Goal: Task Accomplishment & Management: Manage account settings

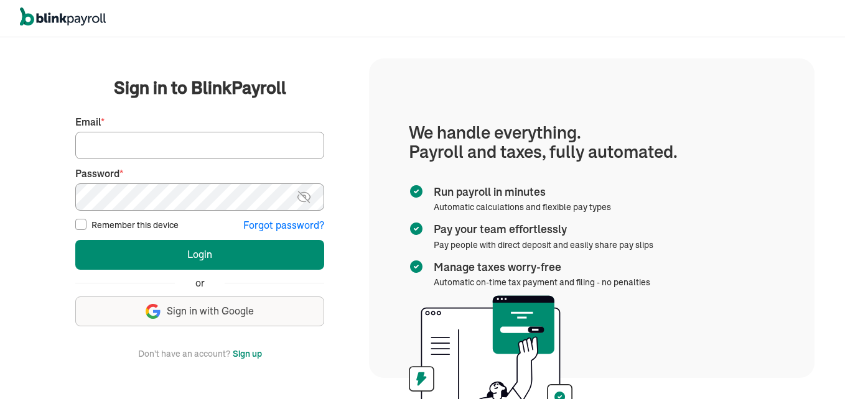
click at [167, 147] on input "Email *" at bounding box center [199, 145] width 249 height 27
type input "admin@jaycarestaffingexperts.com"
click at [75, 240] on button "Login" at bounding box center [199, 255] width 249 height 30
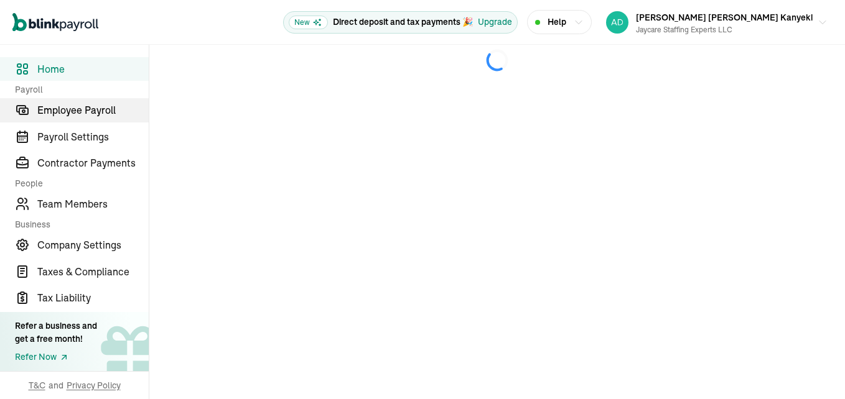
click at [102, 108] on span "Employee Payroll" at bounding box center [92, 110] width 111 height 15
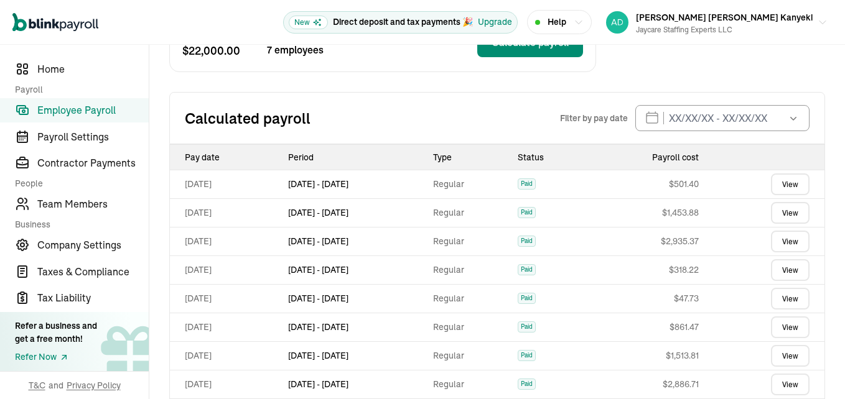
scroll to position [249, 0]
click at [787, 118] on icon "button" at bounding box center [793, 119] width 12 height 12
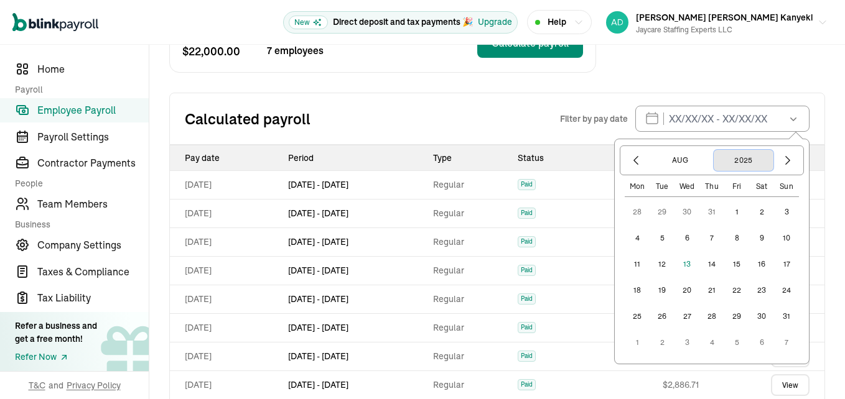
click at [739, 160] on button "2025" at bounding box center [744, 160] width 60 height 21
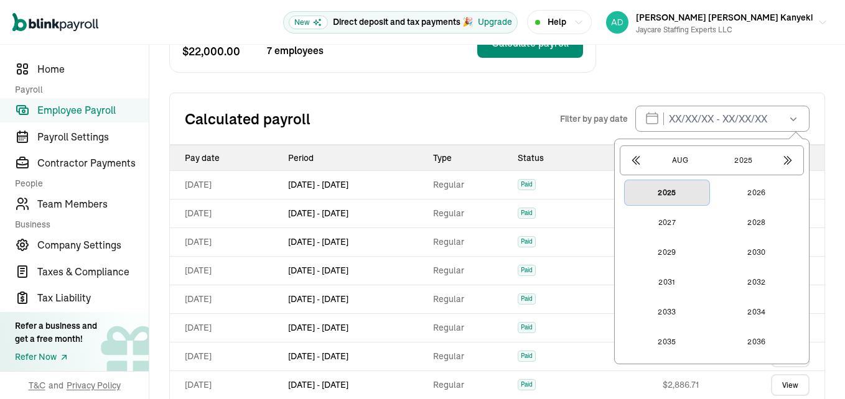
click at [649, 195] on button "2025" at bounding box center [667, 192] width 85 height 25
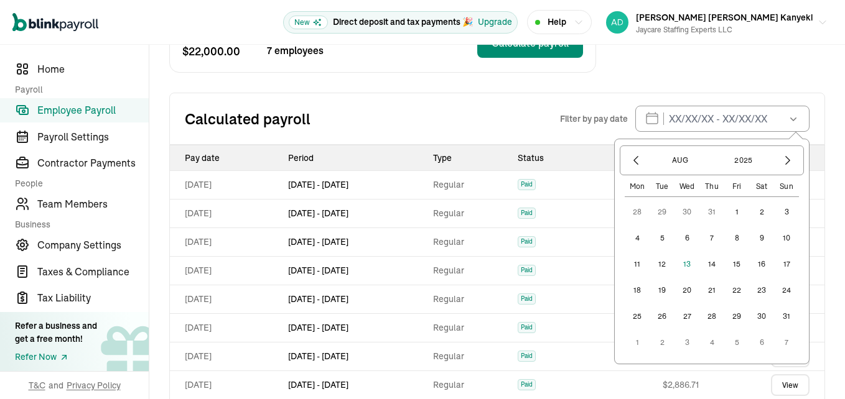
click at [802, 93] on div "Calculated payroll Filter by pay date [DATE] Mon Tue Wed Thu Fri Sat Sun 28 29 …" at bounding box center [497, 119] width 656 height 52
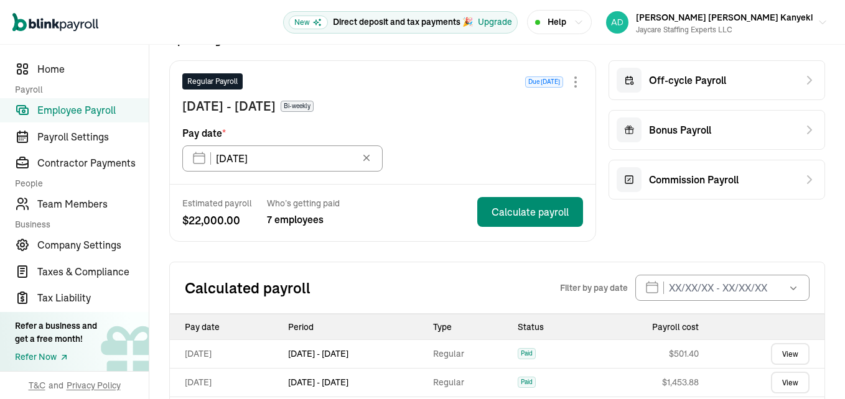
scroll to position [62, 0]
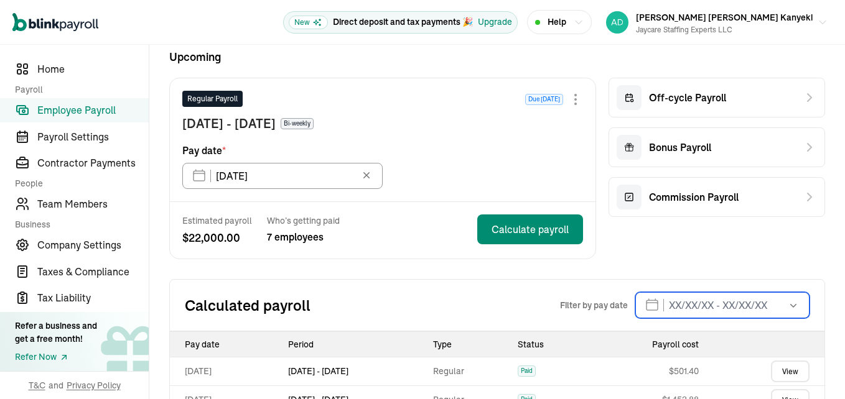
click at [642, 310] on input "text" at bounding box center [722, 305] width 174 height 26
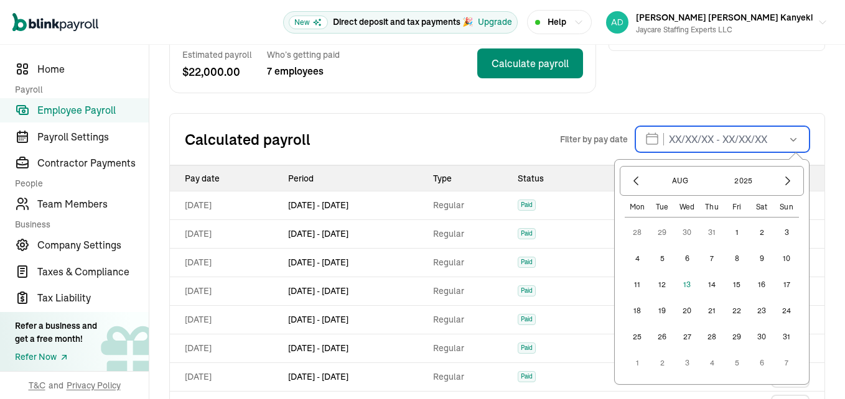
scroll to position [311, 0]
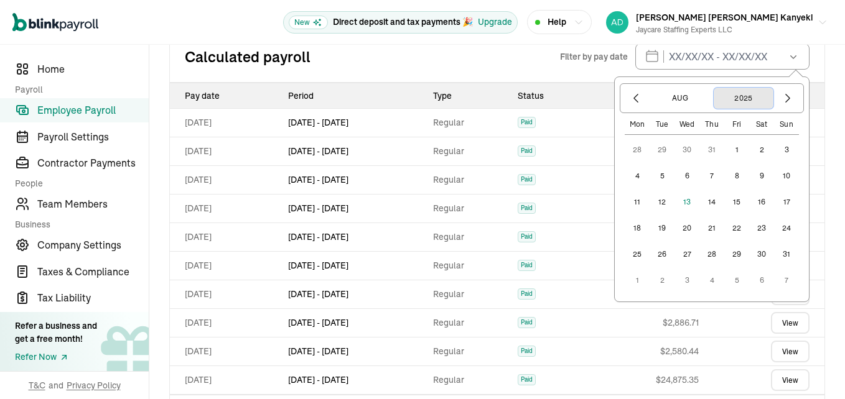
click at [737, 98] on button "2025" at bounding box center [744, 98] width 60 height 21
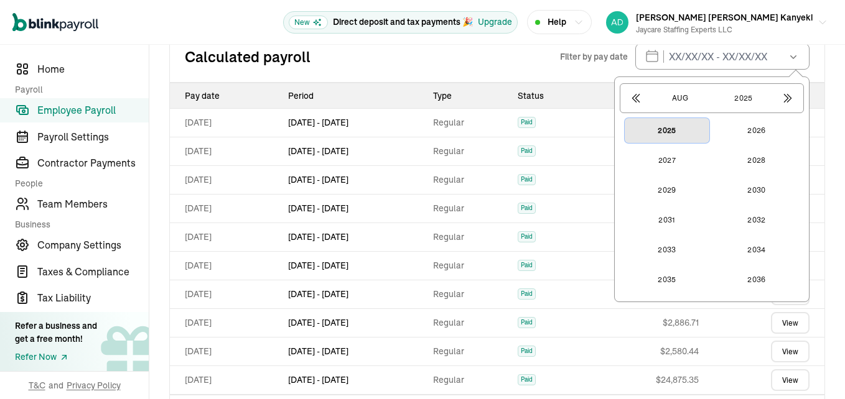
click at [647, 130] on button "2025" at bounding box center [667, 130] width 85 height 25
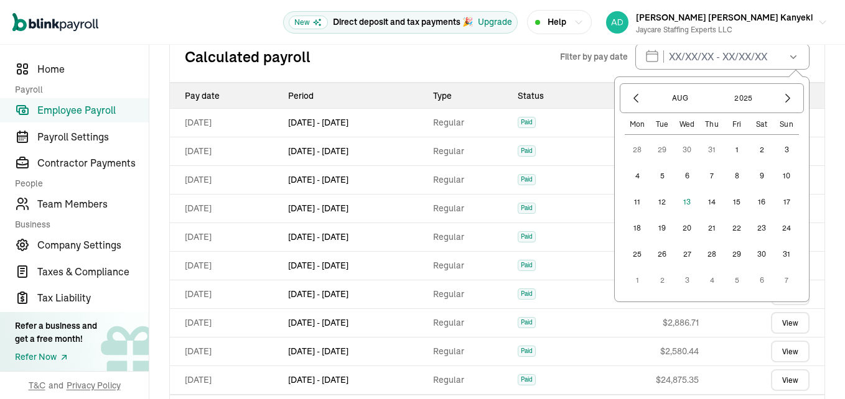
click at [727, 174] on button "8" at bounding box center [736, 176] width 25 height 25
click at [728, 177] on button "8" at bounding box center [736, 176] width 25 height 25
type input "[DATE] - [DATE]"
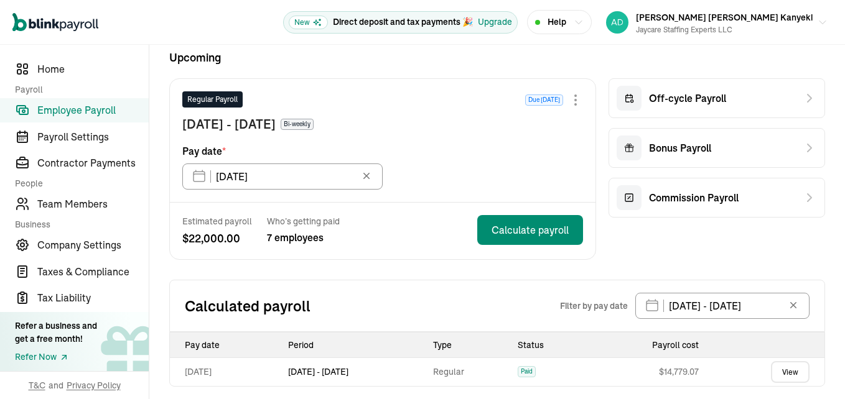
scroll to position [69, 0]
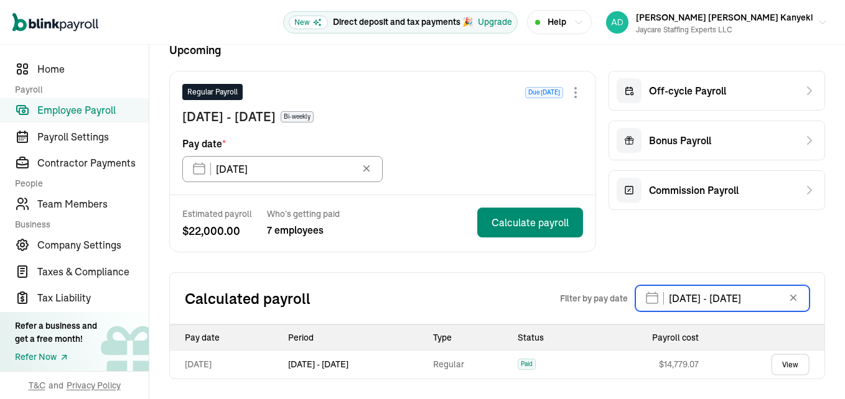
click at [749, 297] on input "[DATE] - [DATE]" at bounding box center [722, 299] width 174 height 26
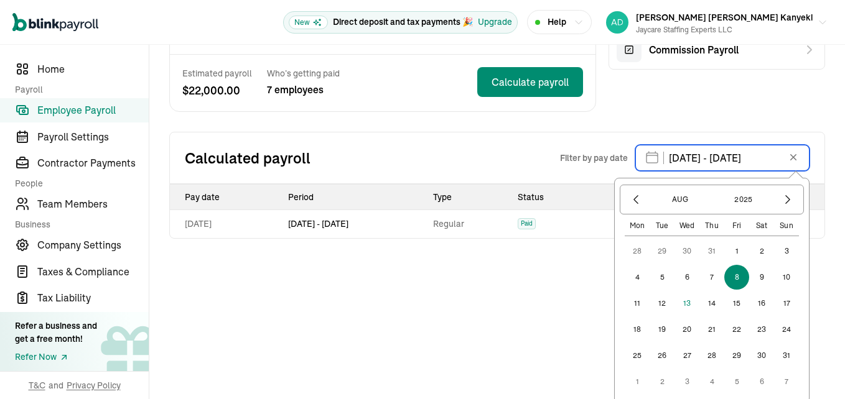
scroll to position [214, 0]
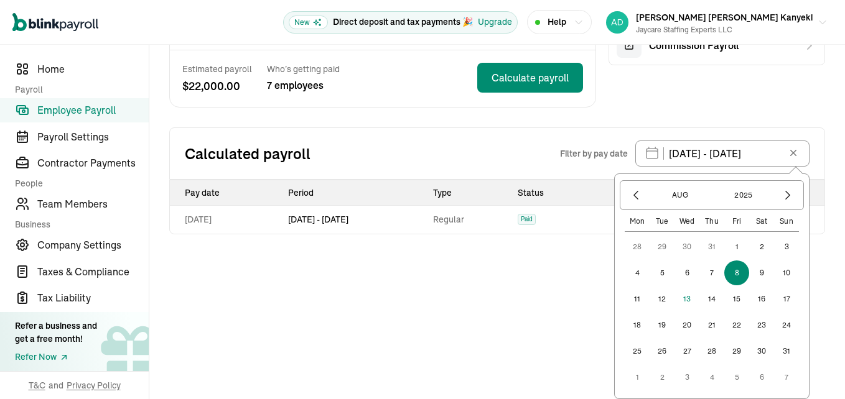
click at [790, 151] on icon at bounding box center [793, 153] width 12 height 12
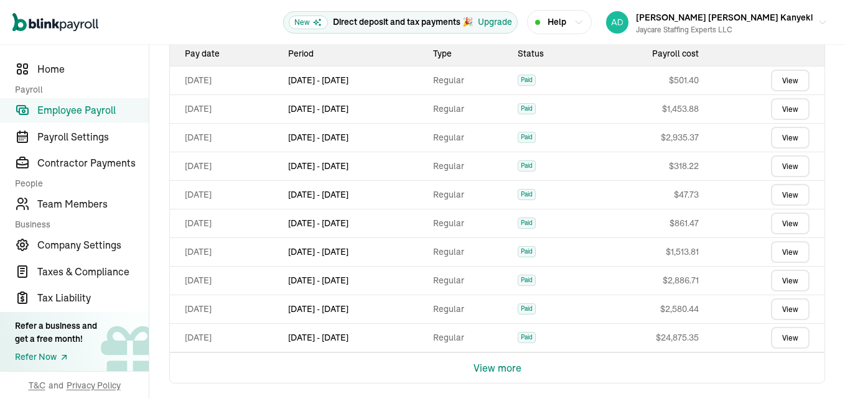
scroll to position [358, 0]
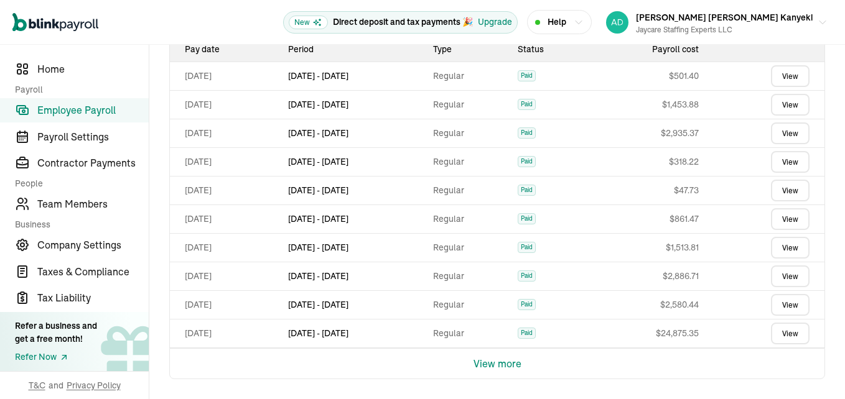
click at [500, 369] on button "View more" at bounding box center [498, 364] width 48 height 30
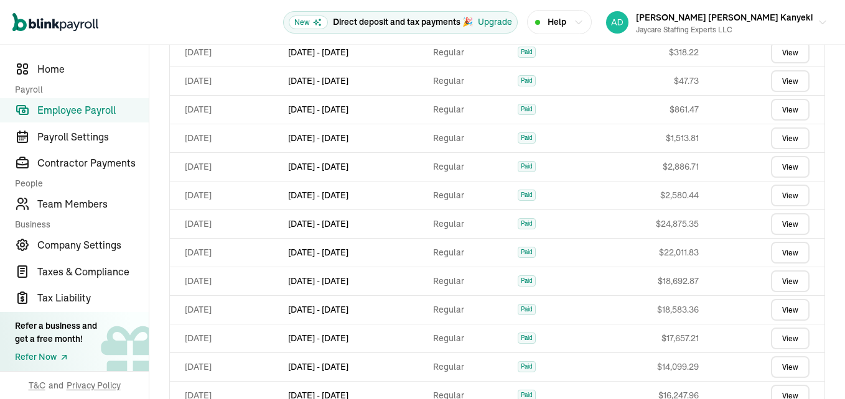
scroll to position [644, 0]
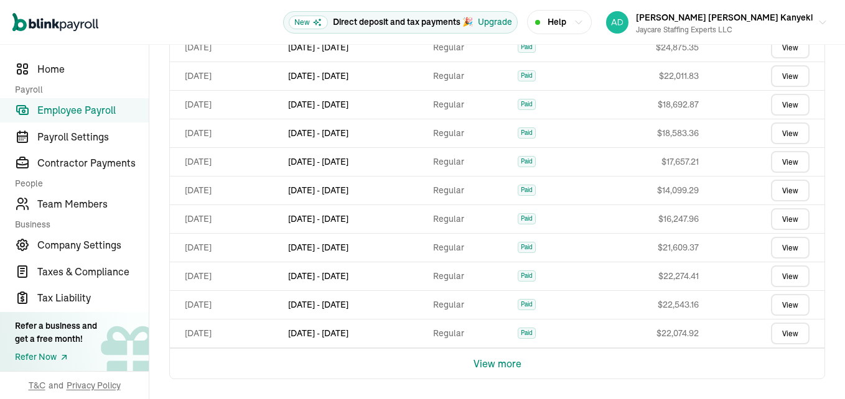
click at [507, 365] on button "View more" at bounding box center [498, 364] width 48 height 30
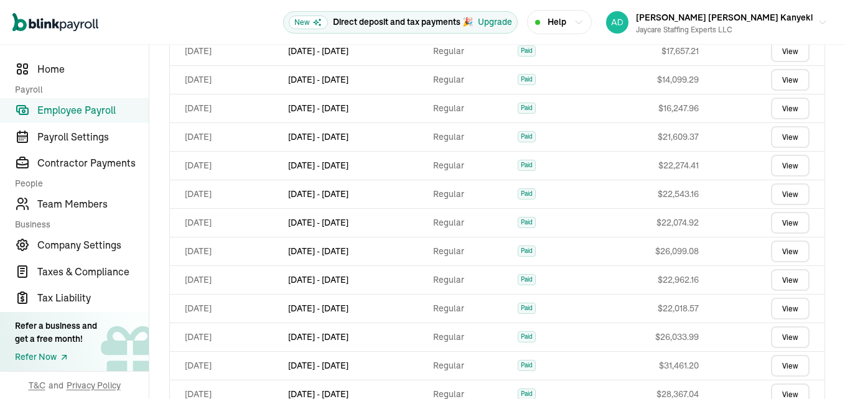
scroll to position [930, 0]
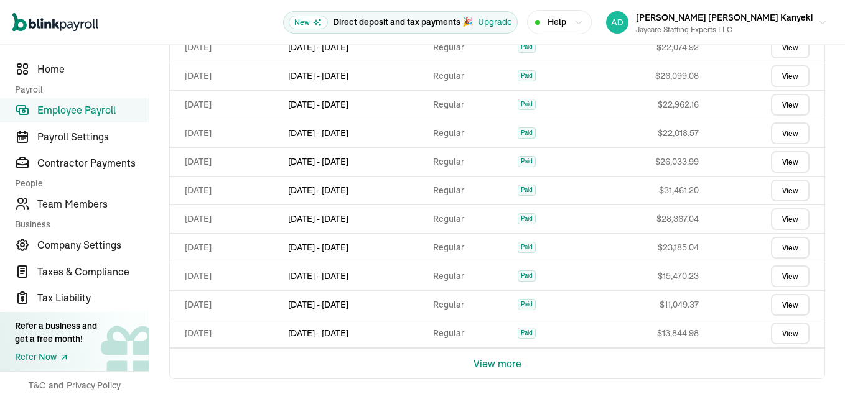
click at [508, 366] on button "View more" at bounding box center [498, 364] width 48 height 30
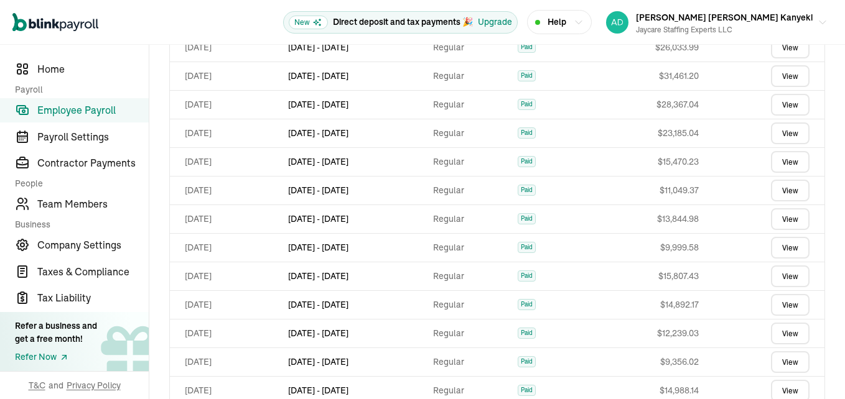
scroll to position [1217, 0]
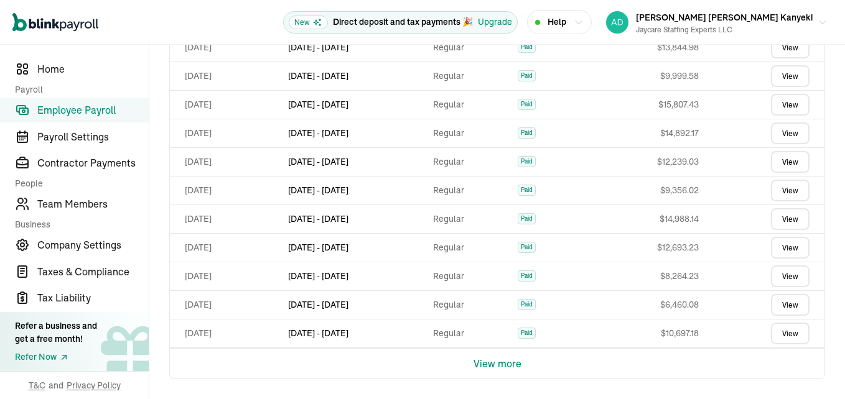
click at [503, 367] on button "View more" at bounding box center [498, 364] width 48 height 30
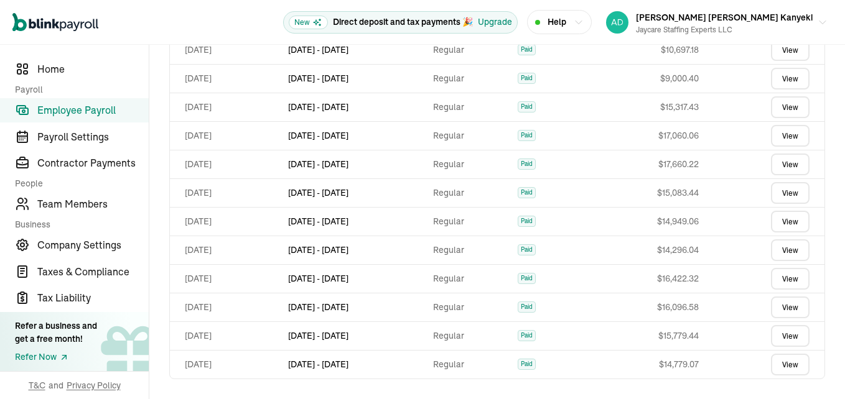
scroll to position [1500, 0]
click at [773, 363] on link "View" at bounding box center [790, 365] width 39 height 22
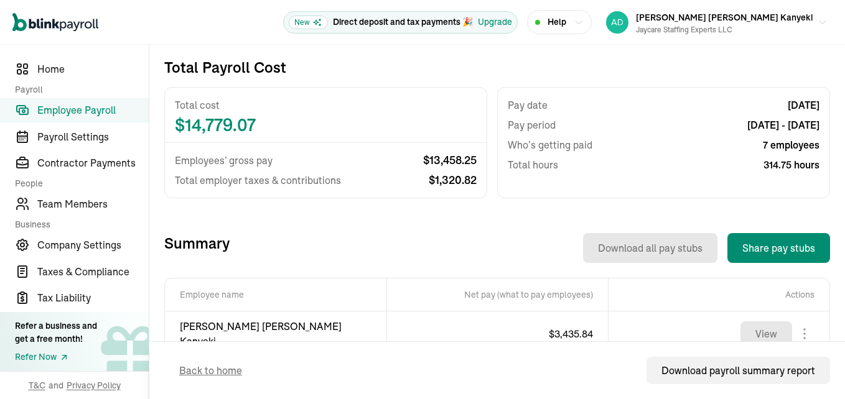
scroll to position [236, 0]
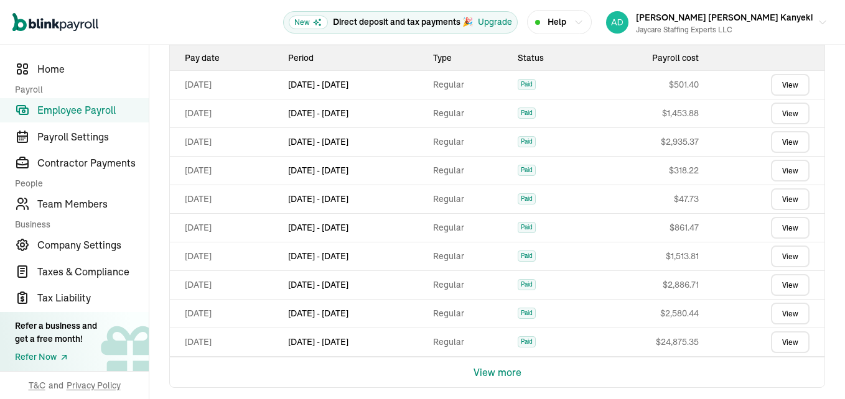
scroll to position [358, 0]
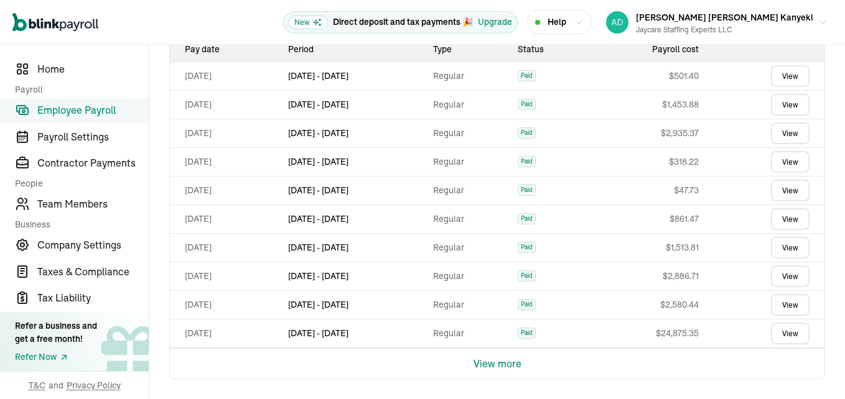
click at [500, 367] on button "View more" at bounding box center [498, 364] width 48 height 30
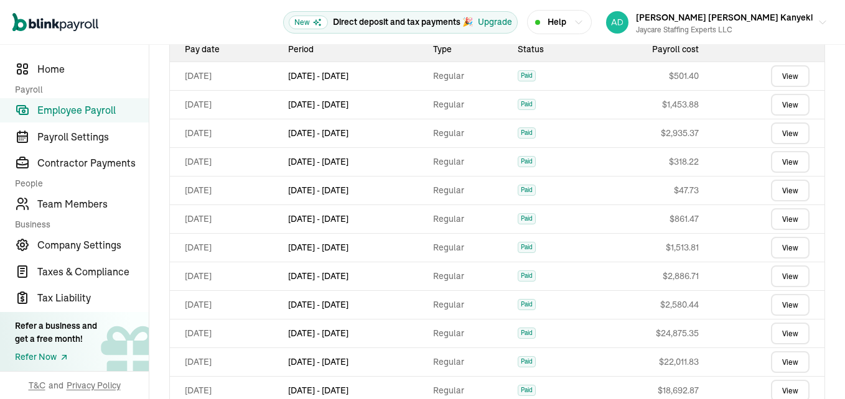
scroll to position [644, 0]
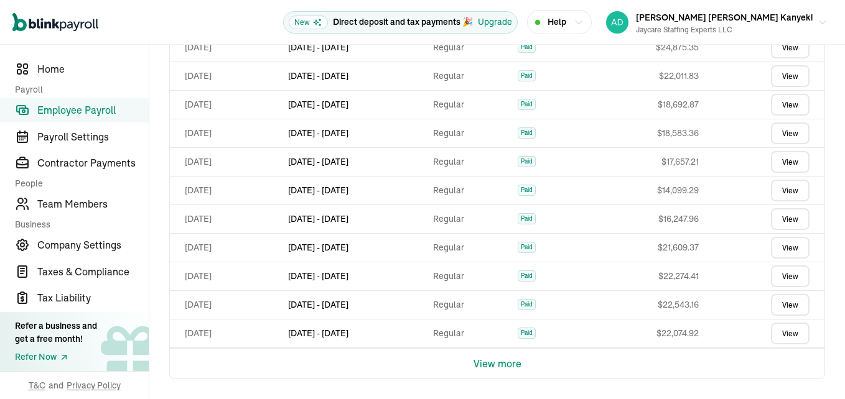
click at [495, 366] on button "View more" at bounding box center [498, 364] width 48 height 30
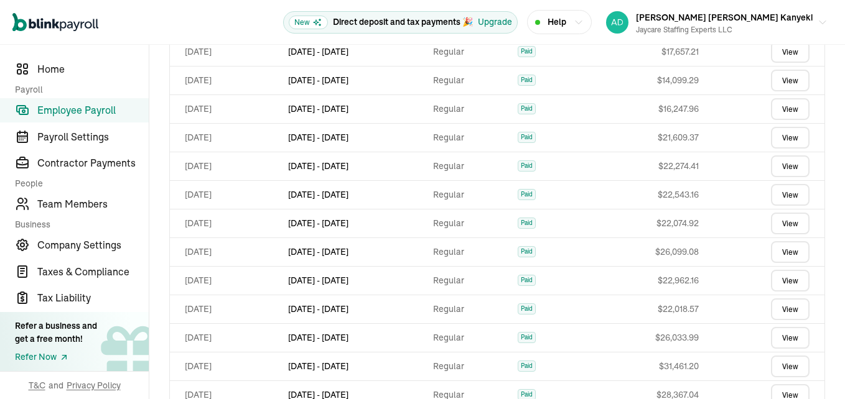
scroll to position [930, 0]
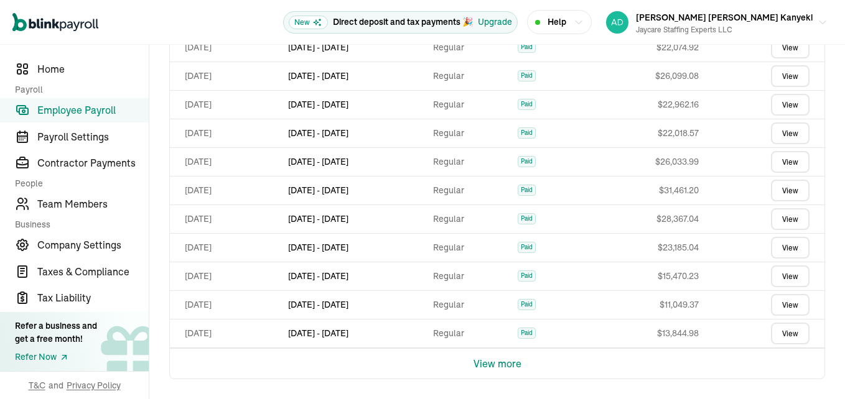
click at [497, 363] on button "View more" at bounding box center [498, 364] width 48 height 30
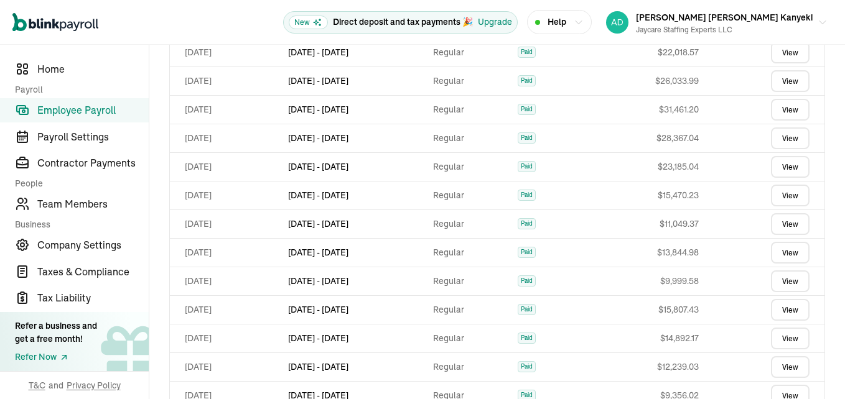
scroll to position [1217, 0]
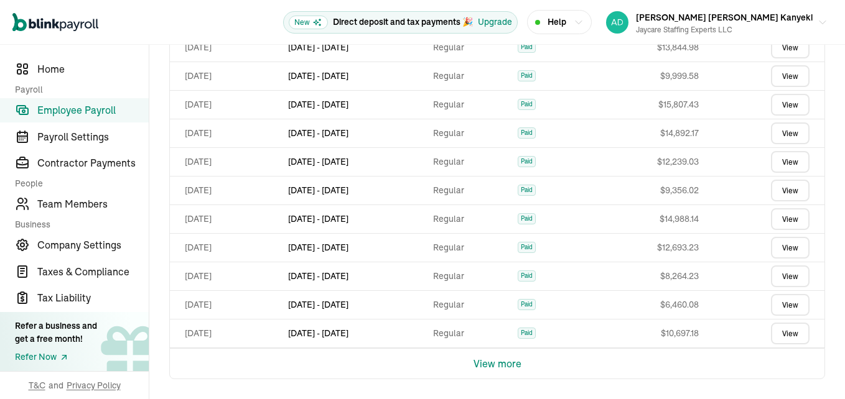
click at [493, 365] on button "View more" at bounding box center [498, 364] width 48 height 30
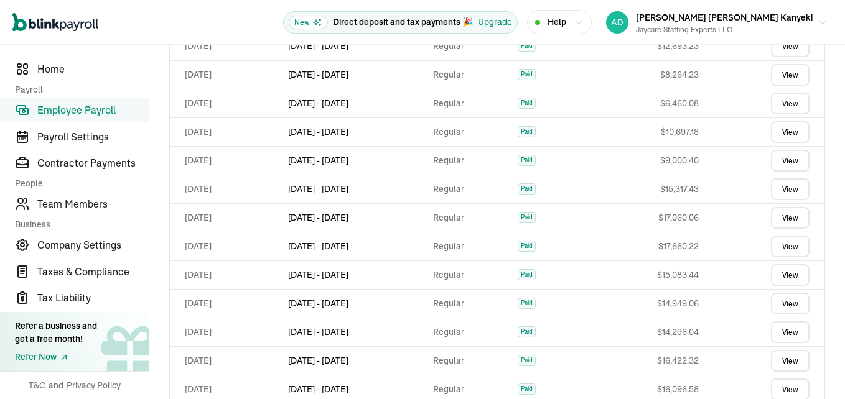
scroll to position [1376, 0]
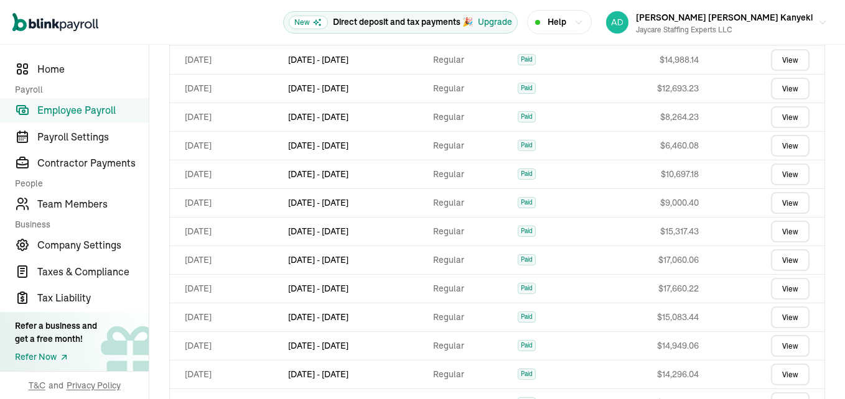
click at [773, 174] on link "View" at bounding box center [790, 175] width 39 height 22
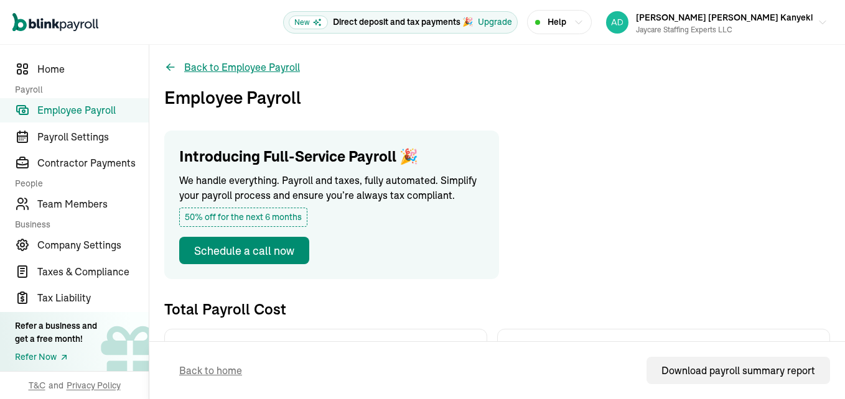
click at [208, 68] on button "Back to Employee Payroll" at bounding box center [232, 67] width 136 height 15
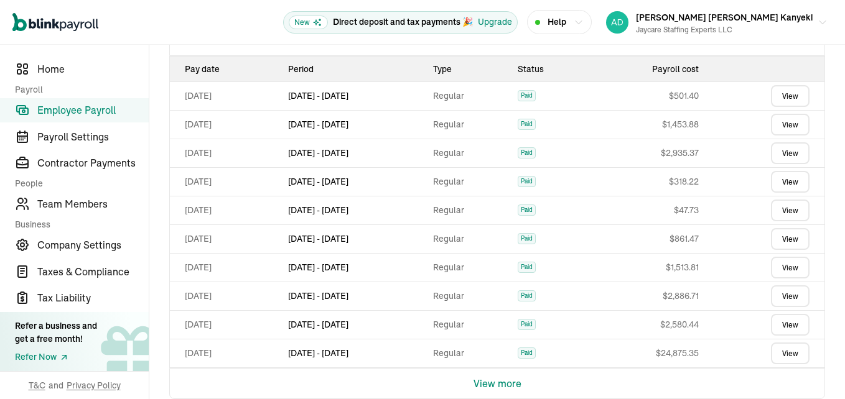
scroll to position [358, 0]
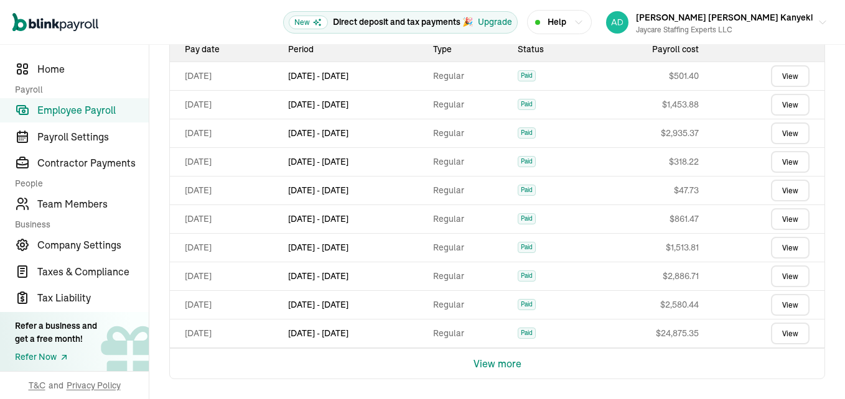
click at [503, 361] on button "View more" at bounding box center [498, 364] width 48 height 30
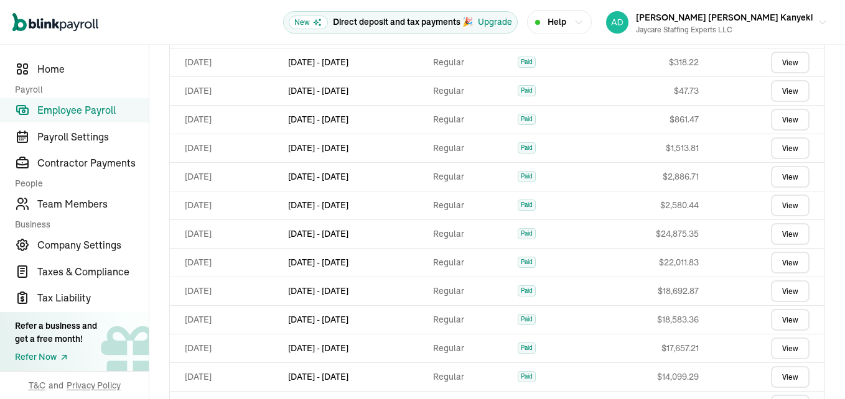
scroll to position [644, 0]
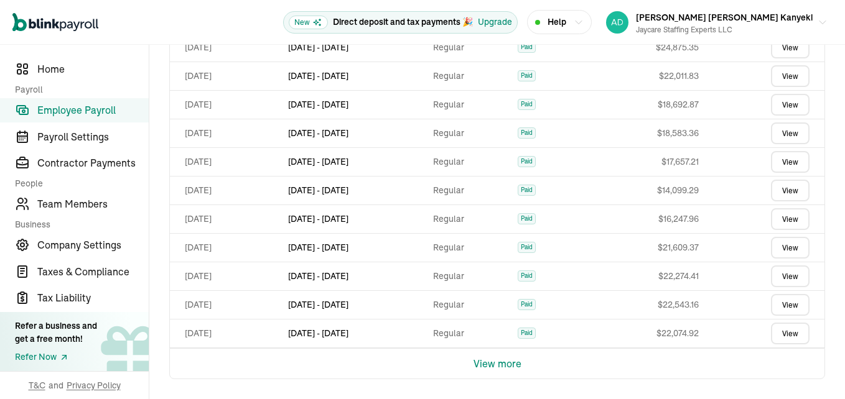
click at [499, 360] on button "View more" at bounding box center [498, 364] width 48 height 30
click at [505, 366] on button "View more" at bounding box center [498, 364] width 48 height 30
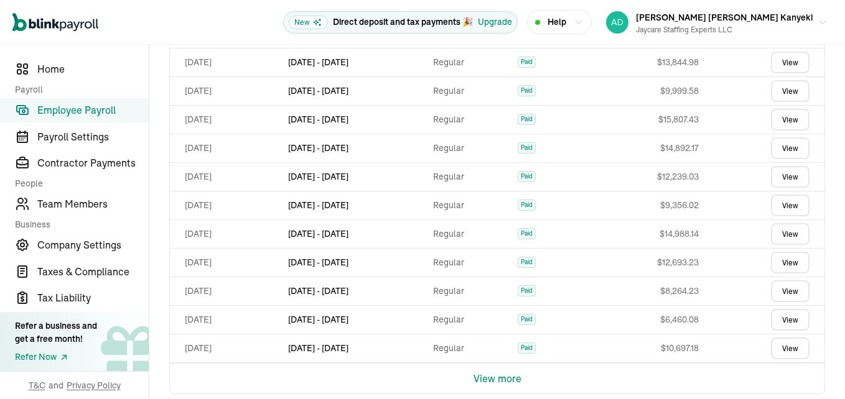
scroll to position [1217, 0]
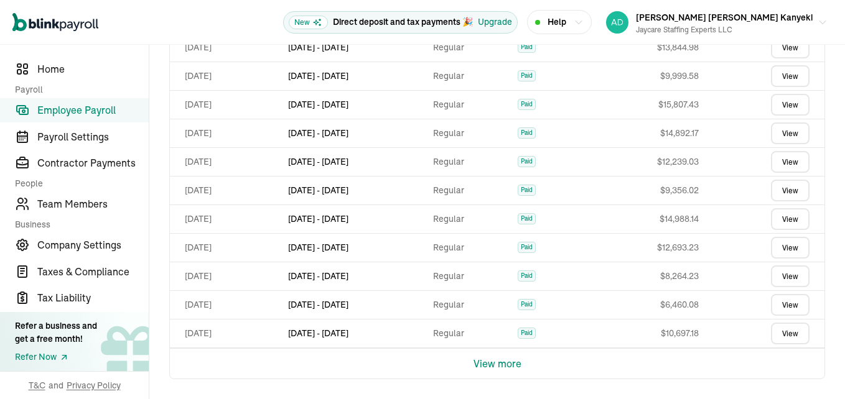
click at [507, 363] on button "View more" at bounding box center [498, 364] width 48 height 30
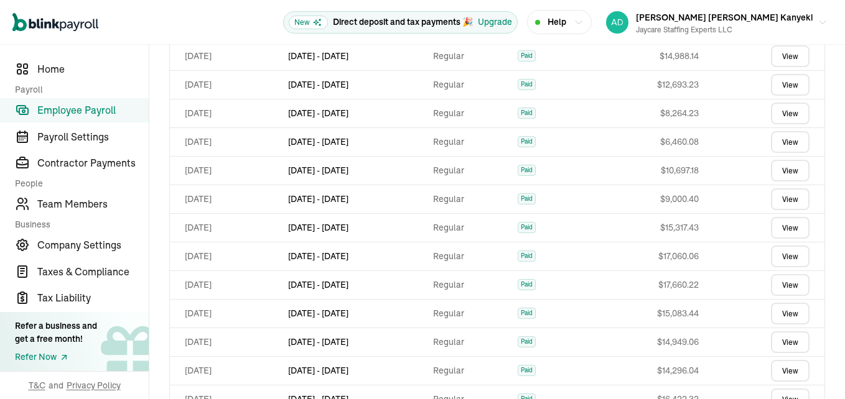
scroll to position [1376, 0]
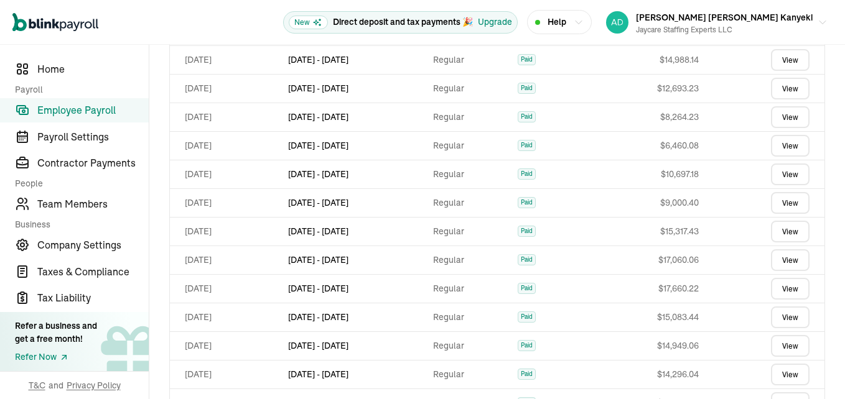
click at [785, 202] on link "View" at bounding box center [790, 203] width 39 height 22
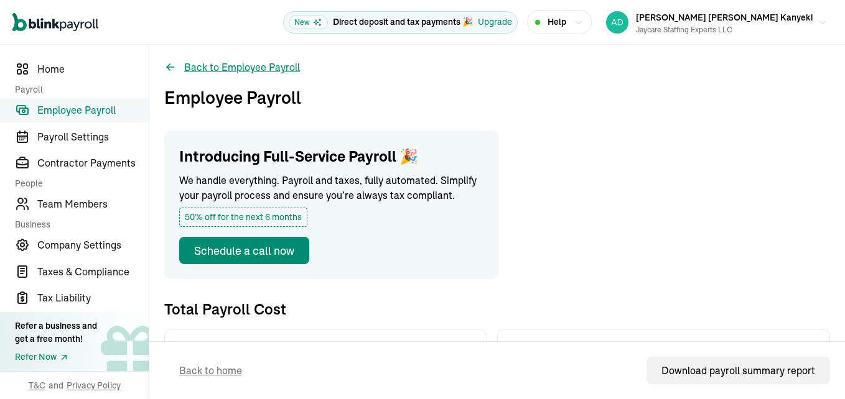
click at [271, 69] on button "Back to Employee Payroll" at bounding box center [232, 67] width 136 height 15
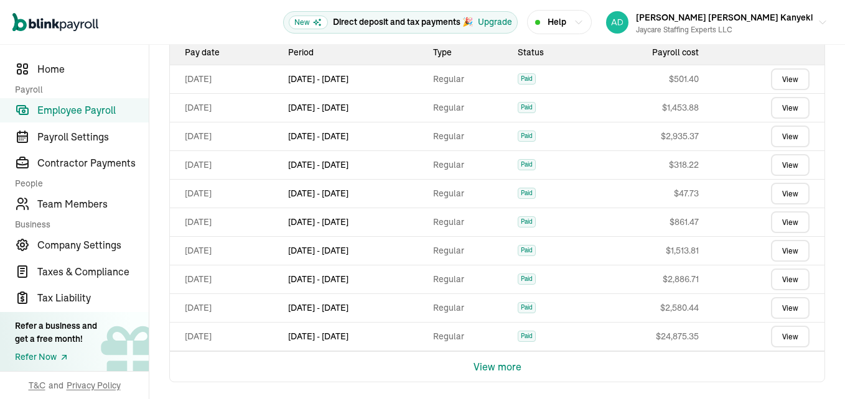
scroll to position [358, 0]
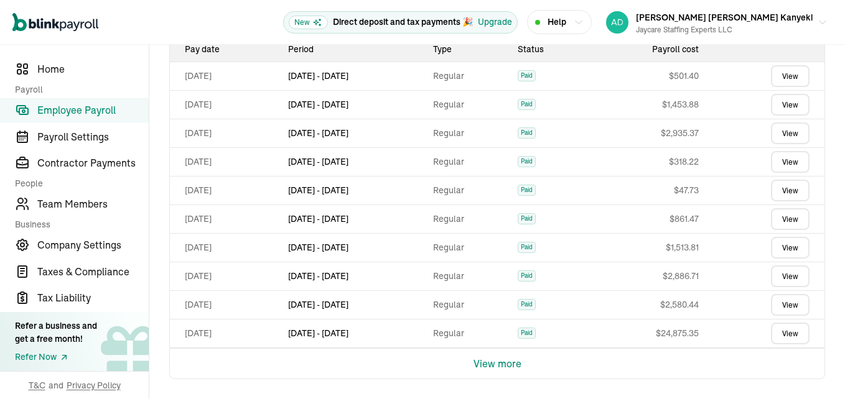
click at [490, 365] on button "View more" at bounding box center [498, 364] width 48 height 30
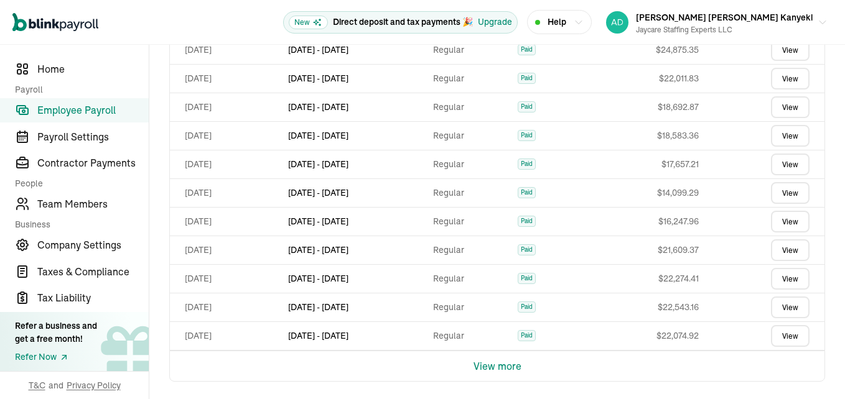
scroll to position [644, 0]
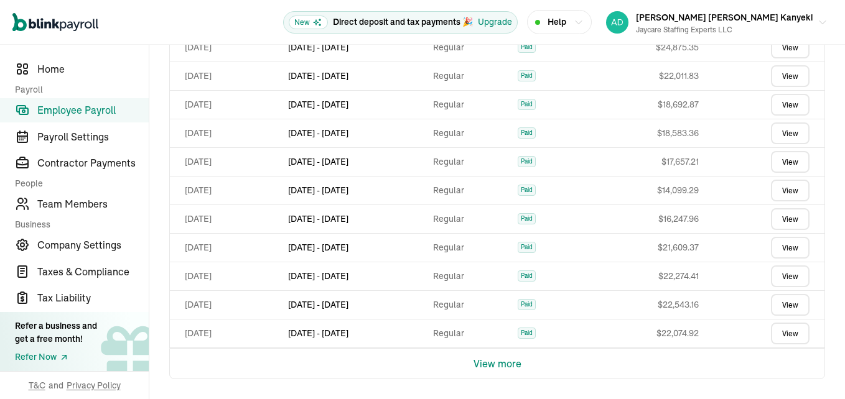
click at [503, 365] on button "View more" at bounding box center [498, 364] width 48 height 30
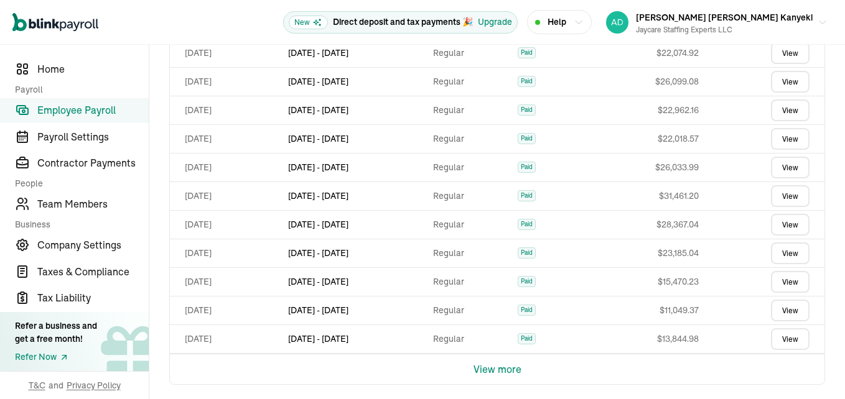
scroll to position [930, 0]
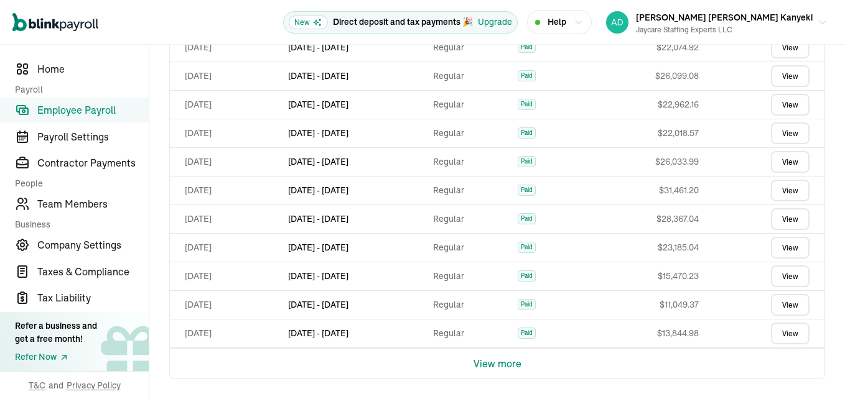
click at [500, 365] on button "View more" at bounding box center [498, 364] width 48 height 30
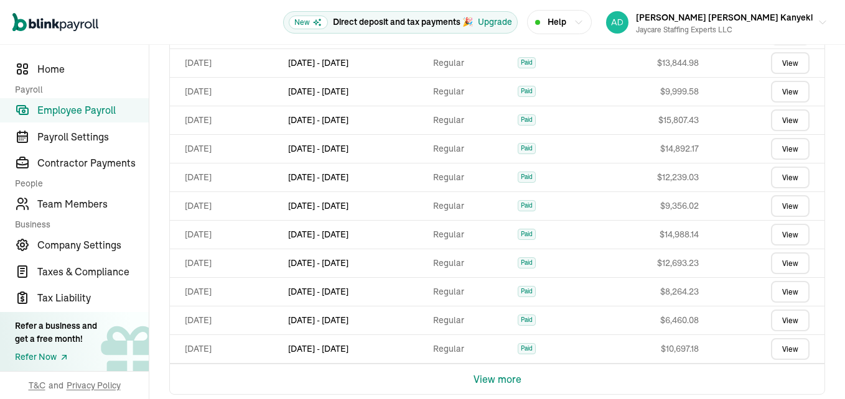
scroll to position [1217, 0]
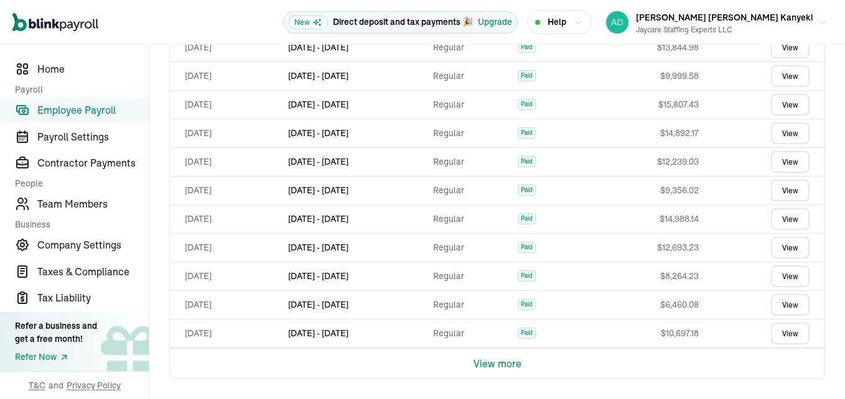
click at [792, 247] on link "View" at bounding box center [790, 248] width 39 height 22
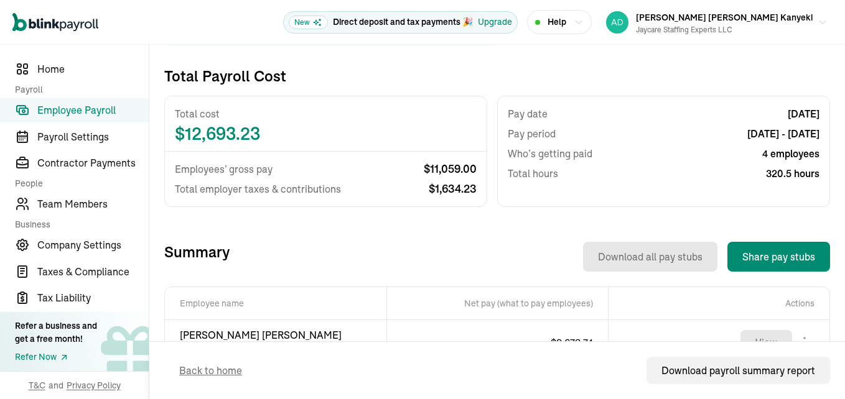
scroll to position [426, 0]
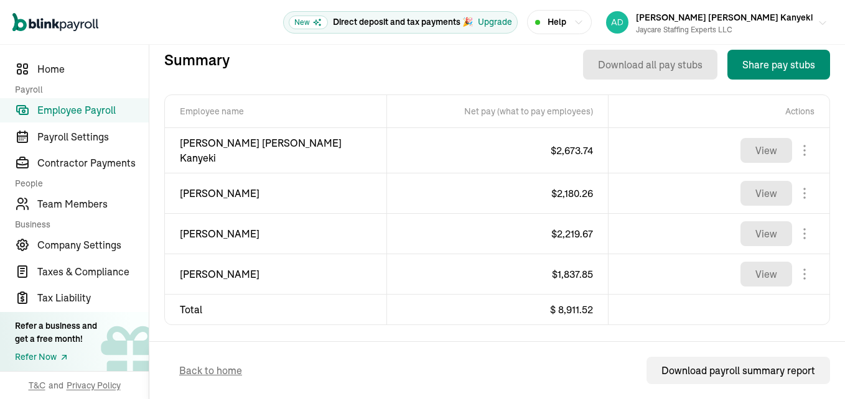
click at [818, 19] on icon "button" at bounding box center [823, 23] width 10 height 10
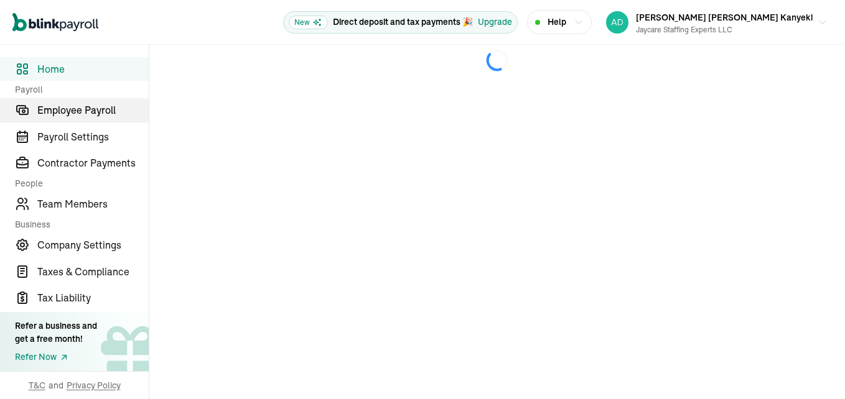
click at [102, 108] on span "Employee Payroll" at bounding box center [92, 110] width 111 height 15
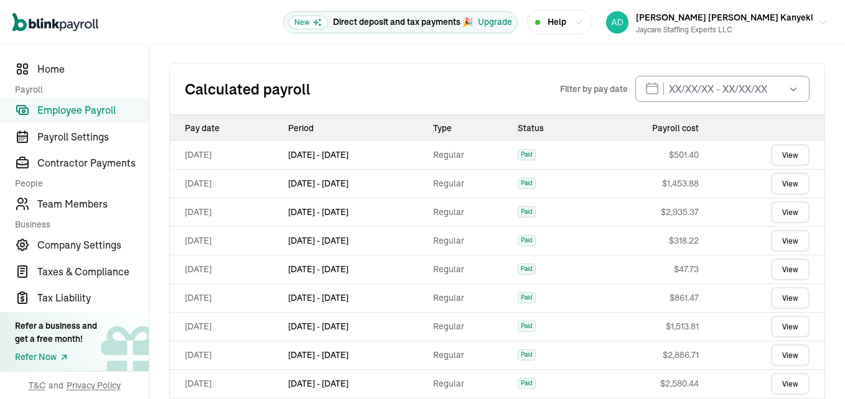
scroll to position [249, 0]
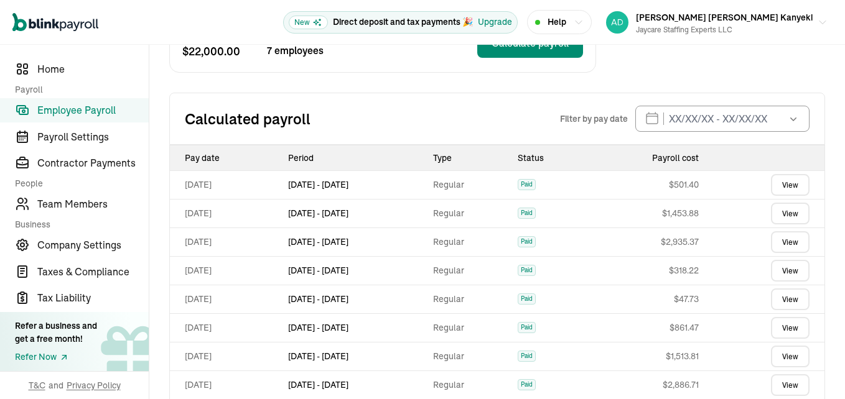
click at [787, 118] on icon "button" at bounding box center [793, 119] width 12 height 12
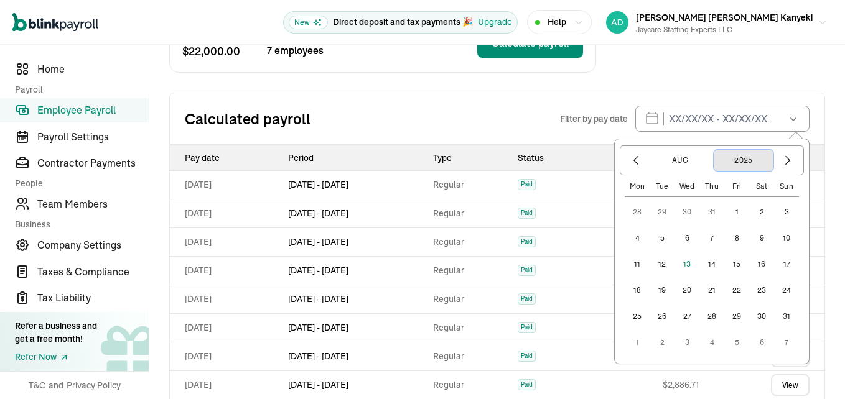
click at [739, 160] on button "2025" at bounding box center [744, 160] width 60 height 21
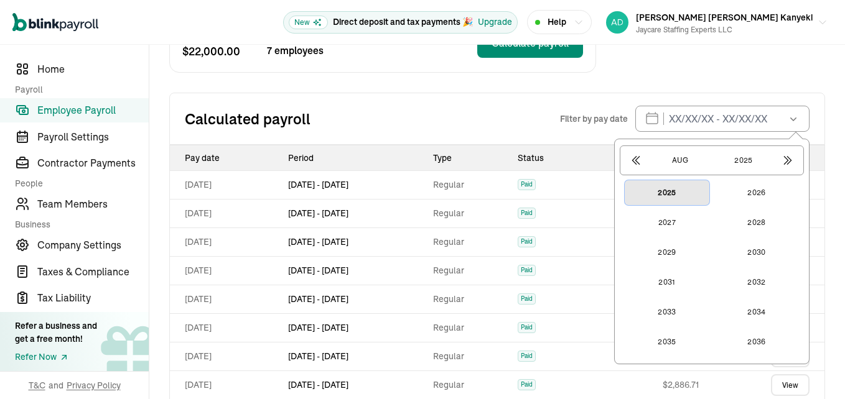
click at [649, 195] on button "2025" at bounding box center [667, 192] width 85 height 25
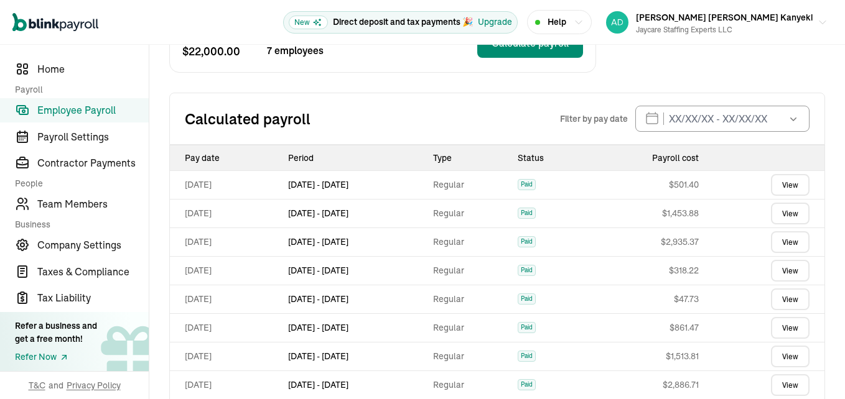
click at [802, 93] on div "Calculated payroll Filter by pay date [DATE] Mon Tue Wed Thu Fri Sat Sun 28 29 …" at bounding box center [497, 119] width 656 height 52
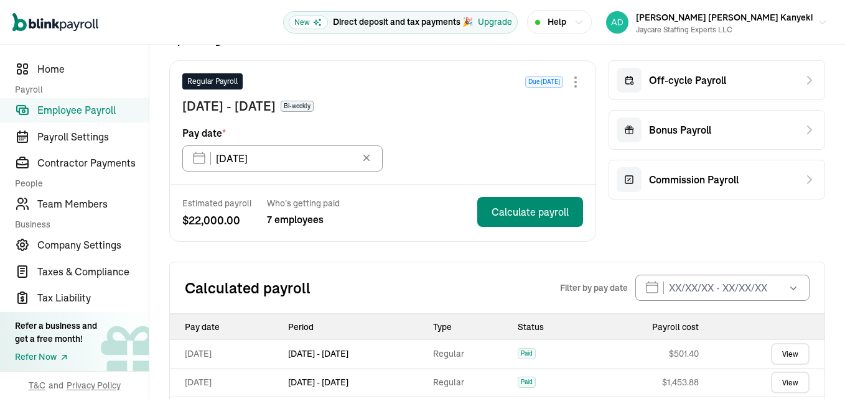
scroll to position [62, 0]
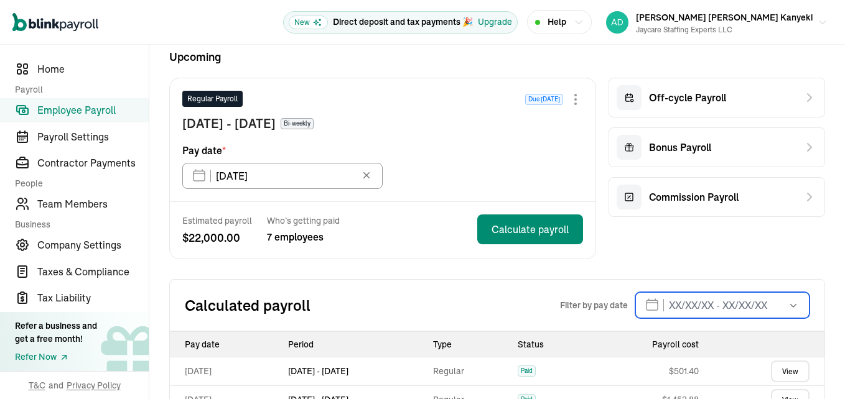
click at [642, 310] on input "text" at bounding box center [722, 305] width 174 height 26
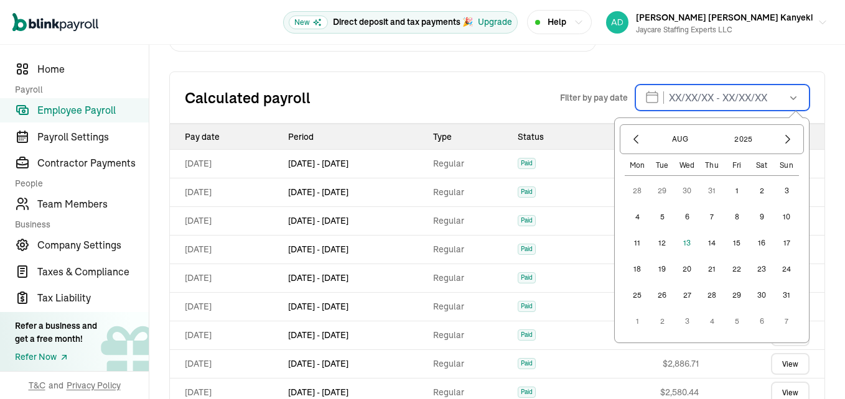
scroll to position [311, 0]
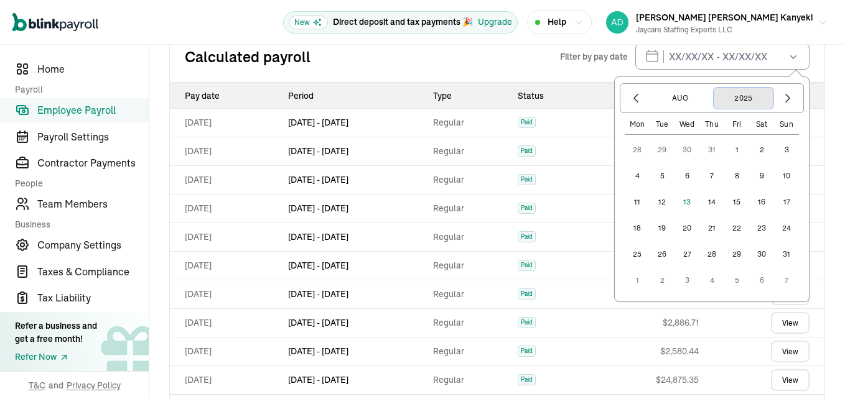
click at [737, 98] on button "2025" at bounding box center [744, 98] width 60 height 21
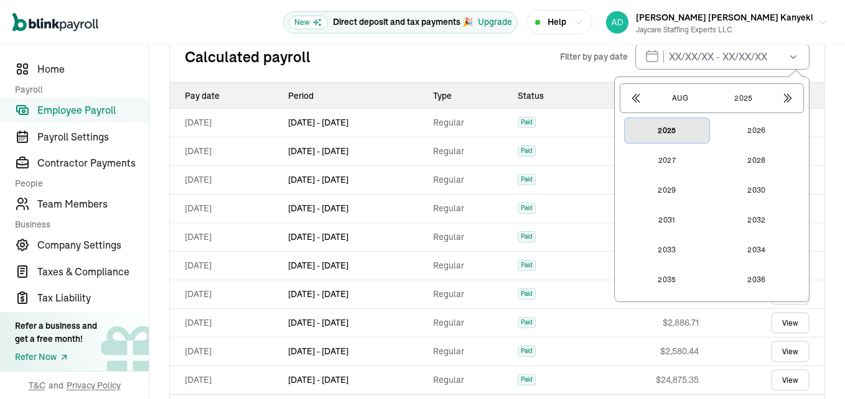
click at [647, 130] on button "2025" at bounding box center [667, 130] width 85 height 25
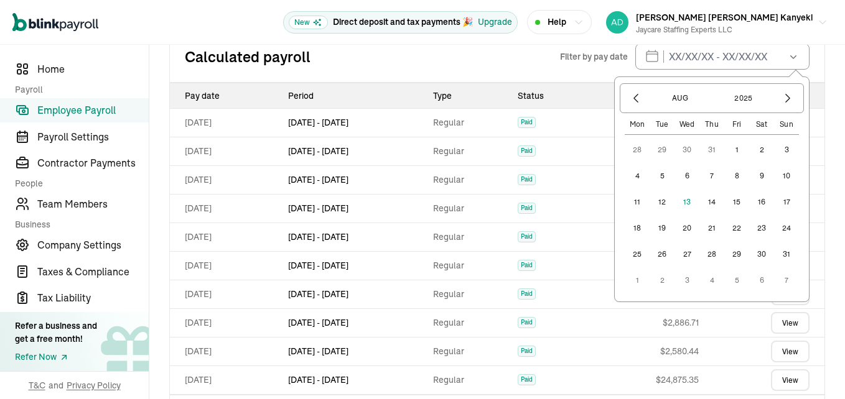
click at [727, 174] on button "8" at bounding box center [736, 176] width 25 height 25
click at [728, 177] on button "8" at bounding box center [736, 176] width 25 height 25
type input "[DATE] - [DATE]"
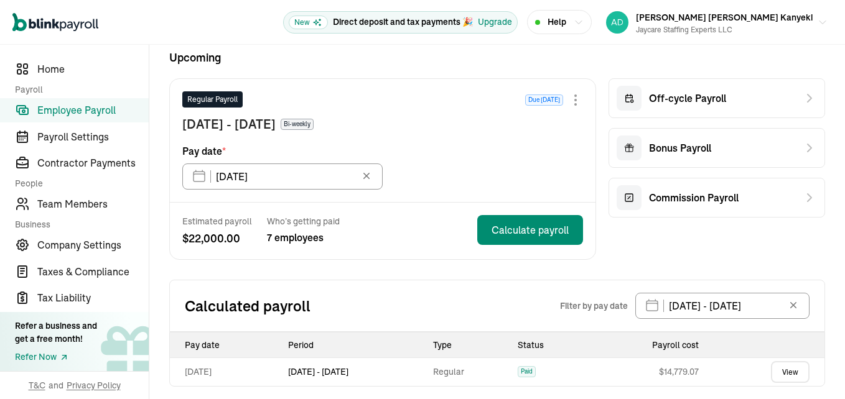
scroll to position [69, 0]
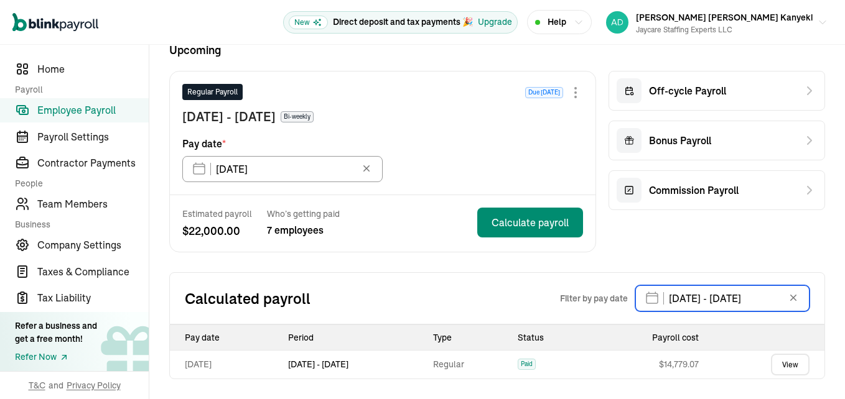
click at [749, 297] on input "[DATE] - [DATE]" at bounding box center [722, 299] width 174 height 26
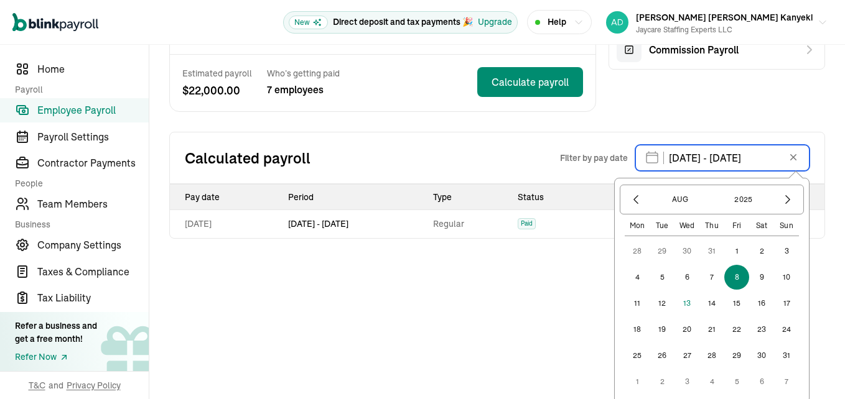
scroll to position [214, 0]
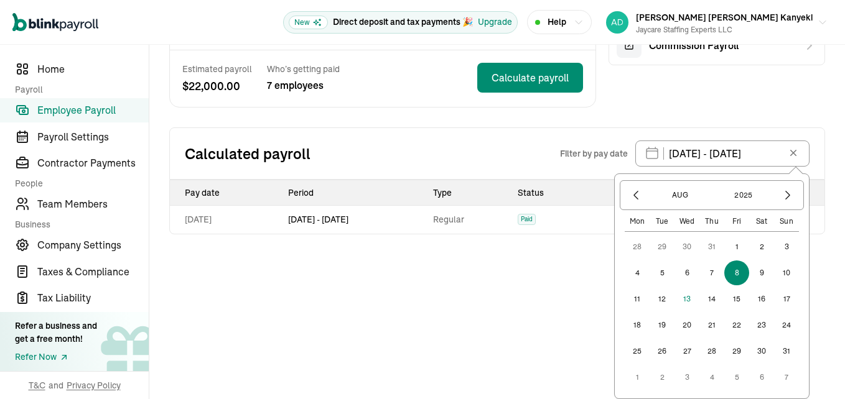
click at [790, 151] on icon at bounding box center [793, 153] width 12 height 12
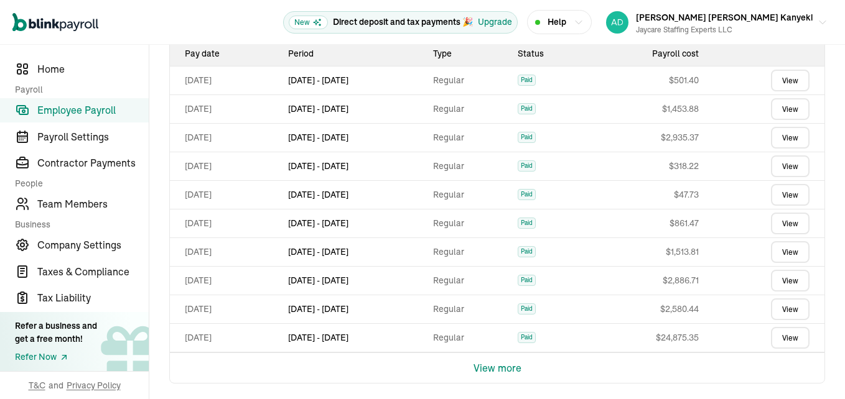
scroll to position [358, 0]
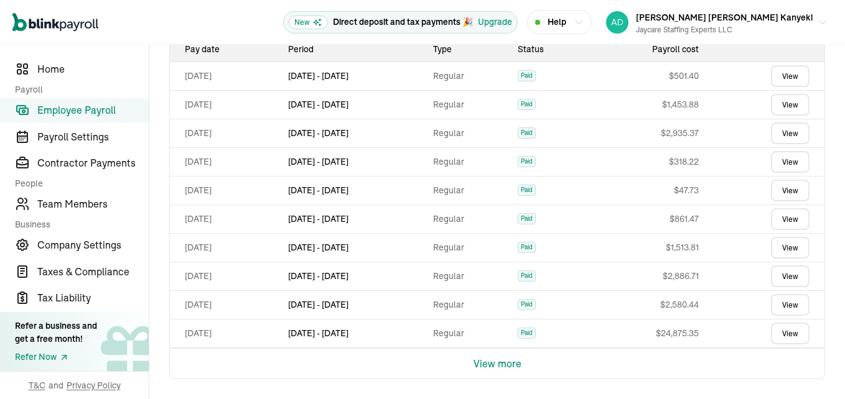
click at [500, 369] on button "View more" at bounding box center [498, 364] width 48 height 30
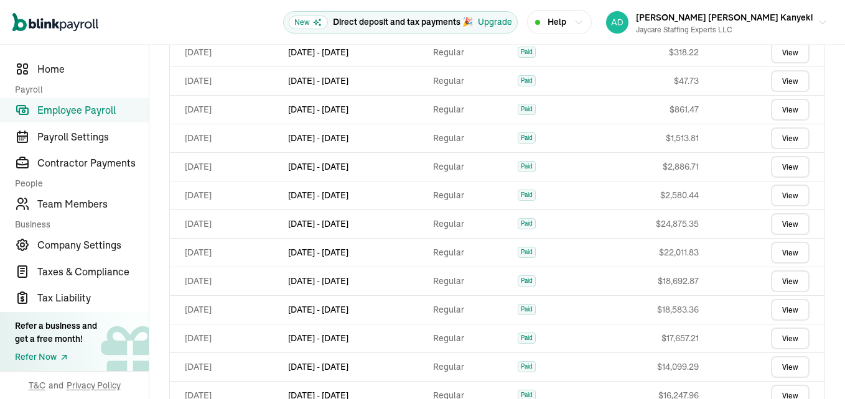
scroll to position [644, 0]
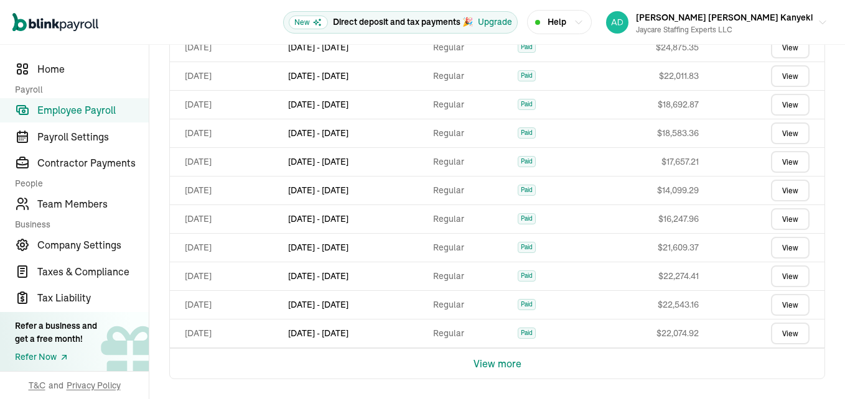
click at [507, 365] on button "View more" at bounding box center [498, 364] width 48 height 30
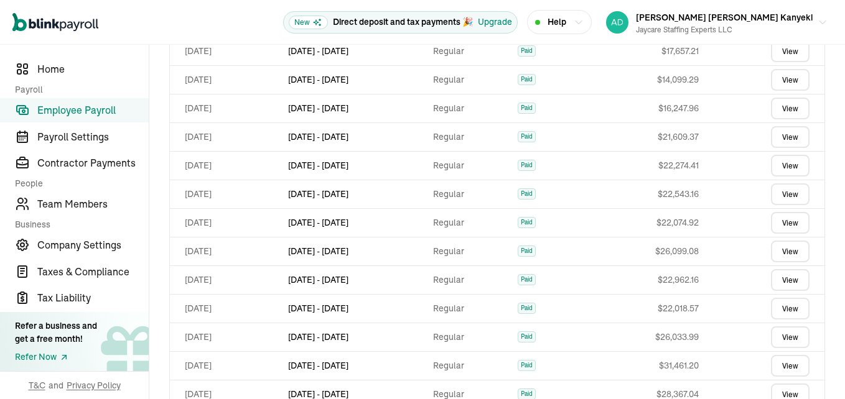
scroll to position [930, 0]
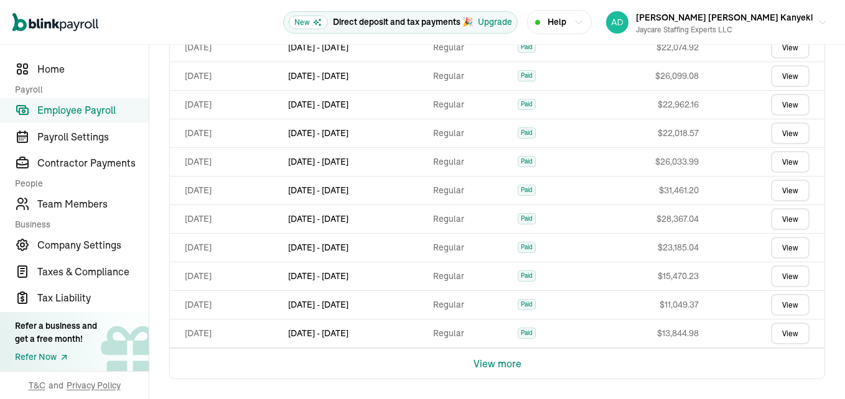
click at [508, 366] on button "View more" at bounding box center [498, 364] width 48 height 30
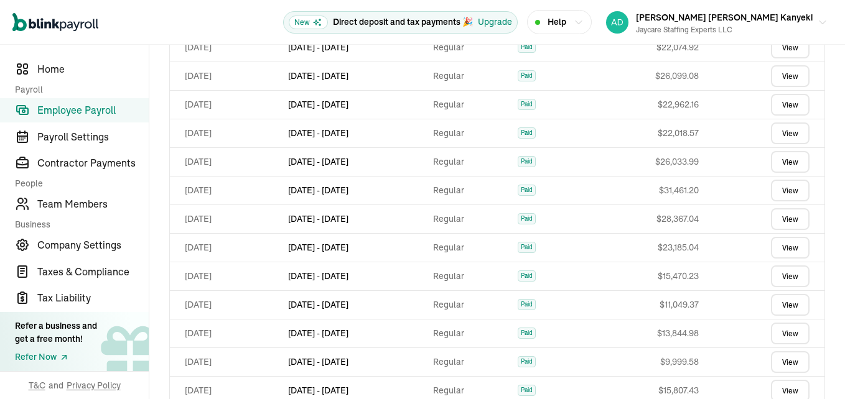
scroll to position [1217, 0]
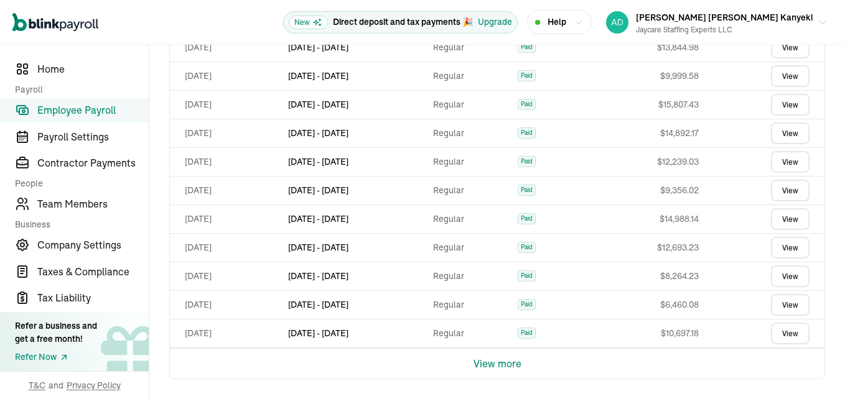
click at [503, 367] on button "View more" at bounding box center [498, 364] width 48 height 30
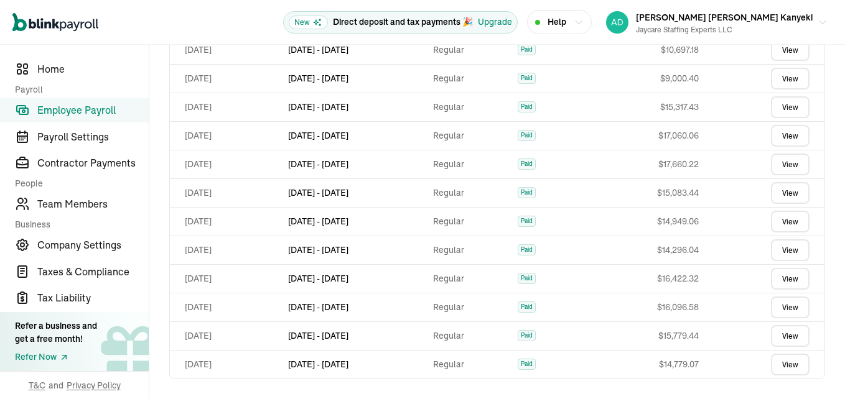
scroll to position [1500, 0]
click at [773, 363] on link "View" at bounding box center [790, 365] width 39 height 22
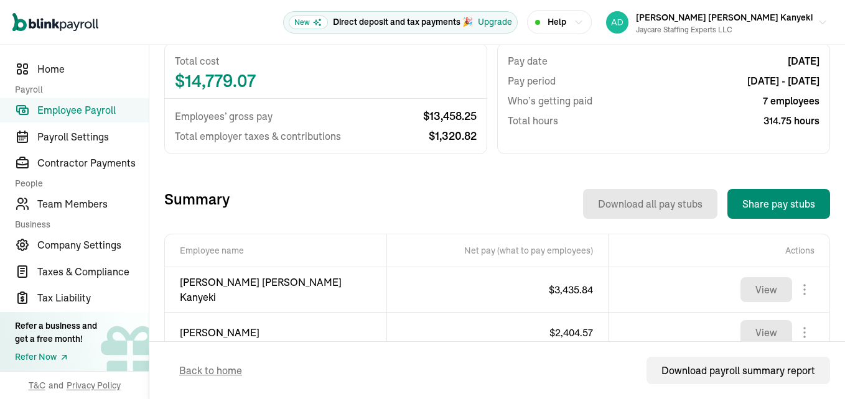
scroll to position [236, 0]
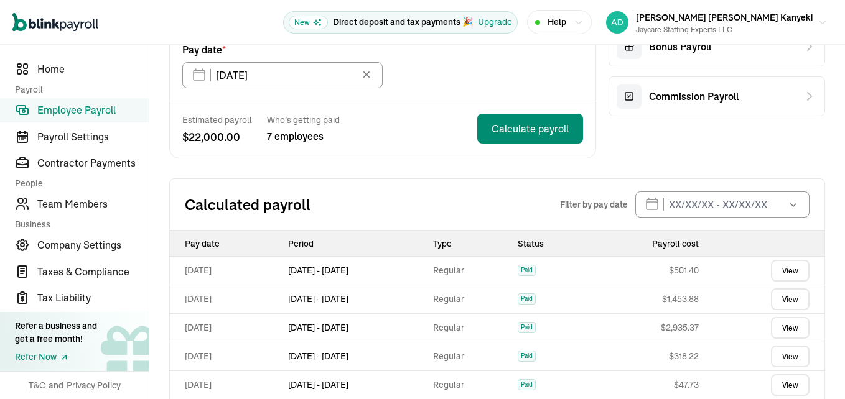
scroll to position [358, 0]
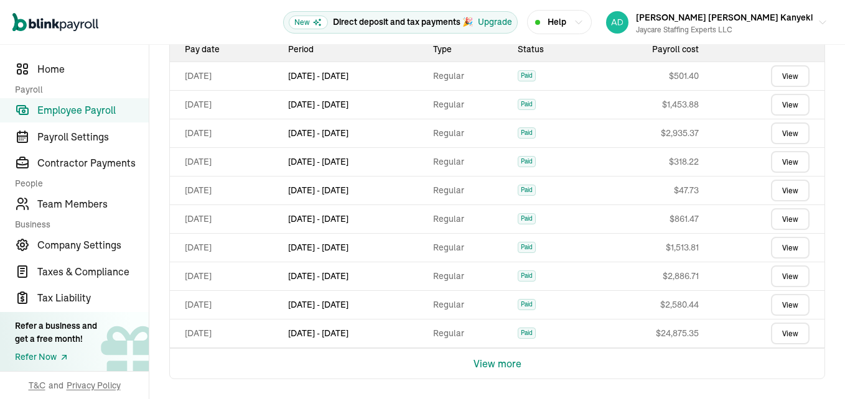
click at [500, 367] on button "View more" at bounding box center [498, 364] width 48 height 30
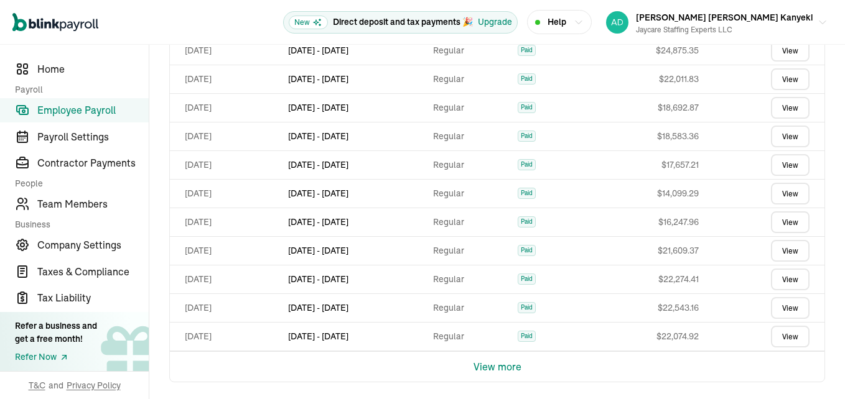
scroll to position [644, 0]
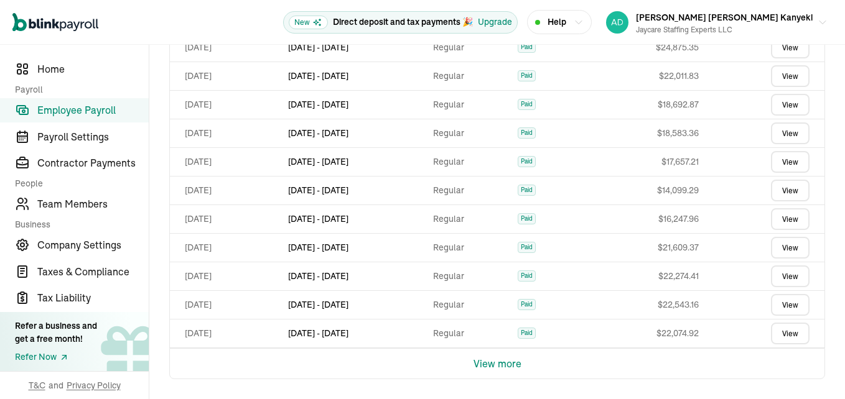
click at [495, 366] on button "View more" at bounding box center [498, 364] width 48 height 30
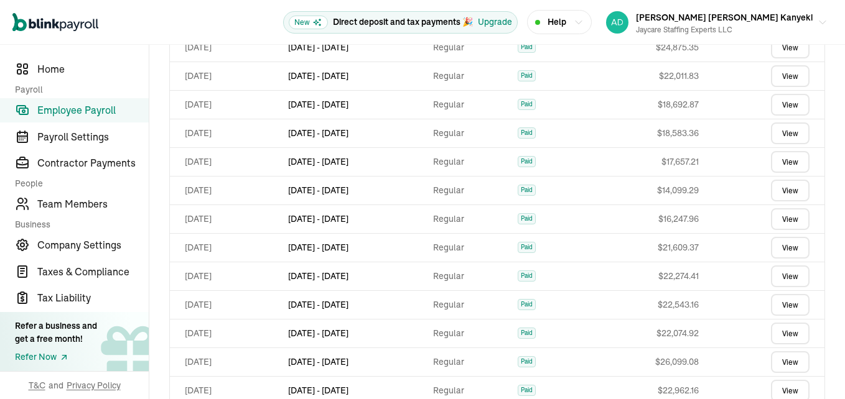
scroll to position [930, 0]
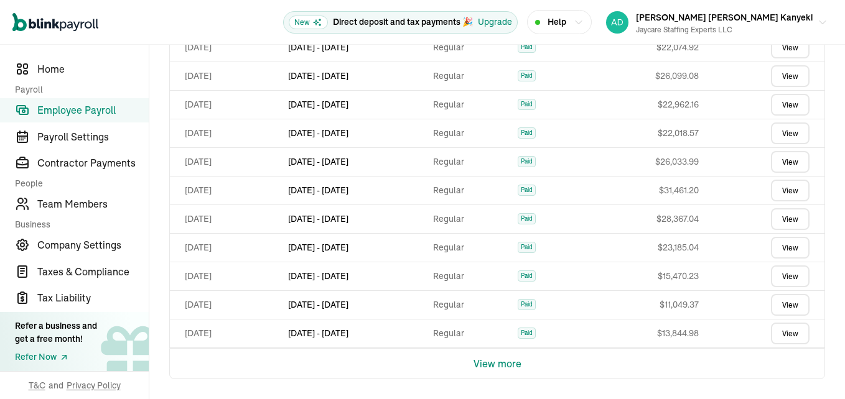
click at [497, 363] on button "View more" at bounding box center [498, 364] width 48 height 30
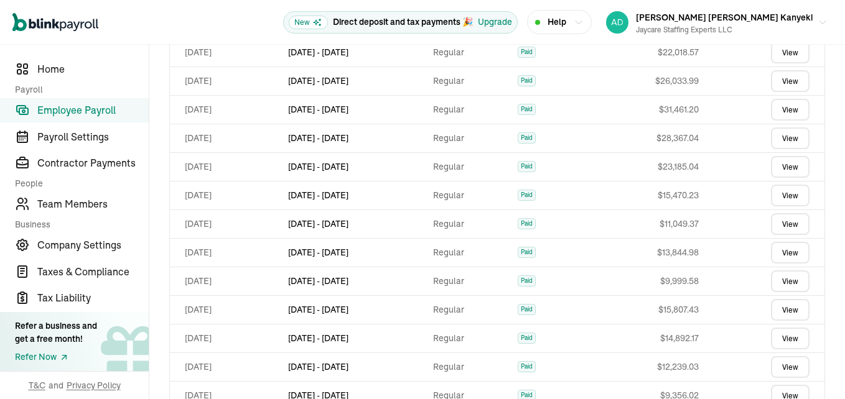
scroll to position [1217, 0]
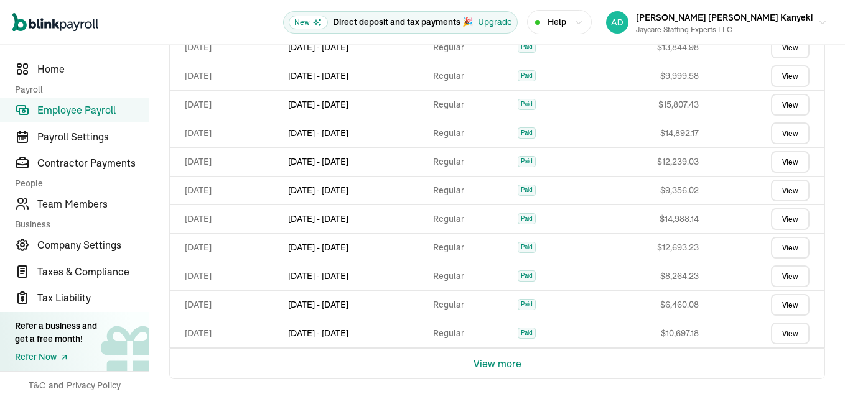
click at [493, 365] on button "View more" at bounding box center [498, 364] width 48 height 30
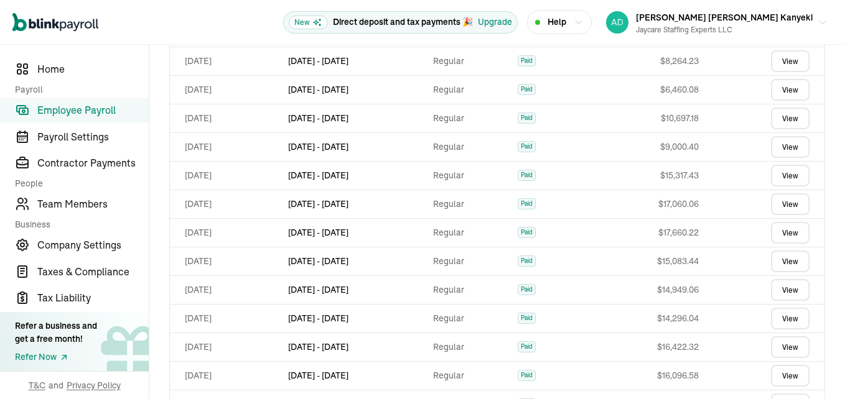
scroll to position [1376, 0]
click at [773, 174] on link "View" at bounding box center [790, 175] width 39 height 22
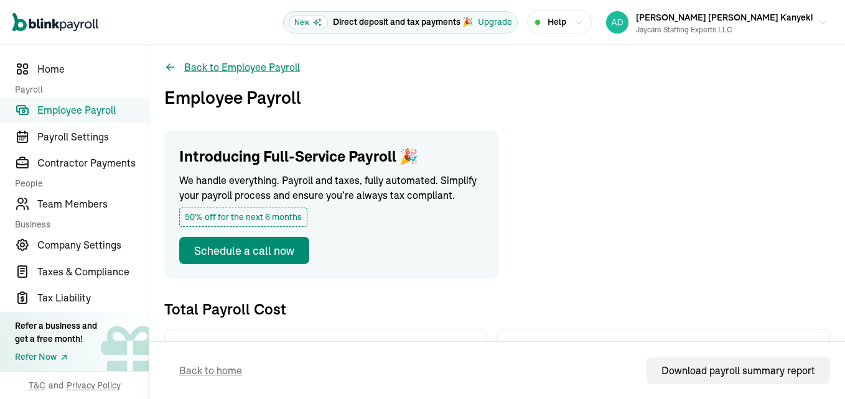
click at [208, 68] on button "Back to Employee Payroll" at bounding box center [232, 67] width 136 height 15
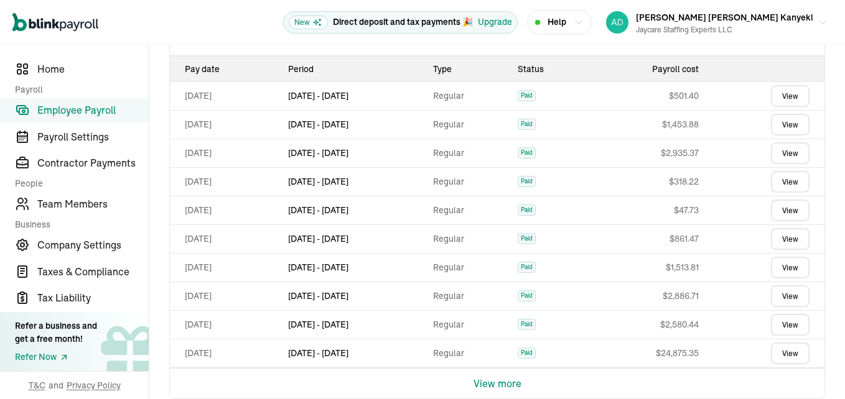
scroll to position [358, 0]
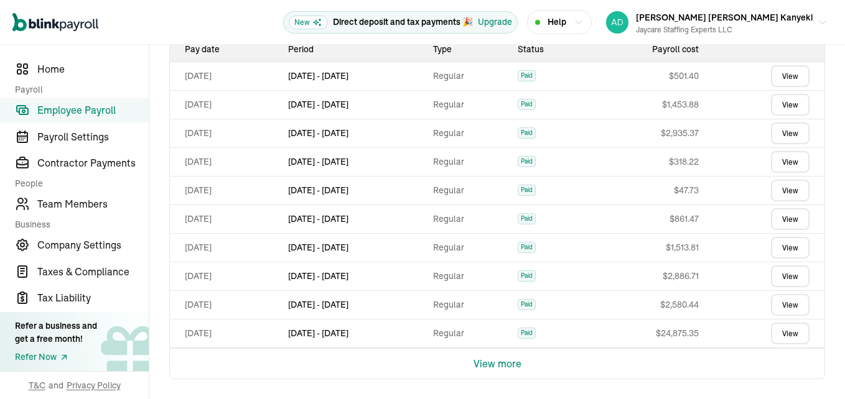
click at [503, 361] on button "View more" at bounding box center [498, 364] width 48 height 30
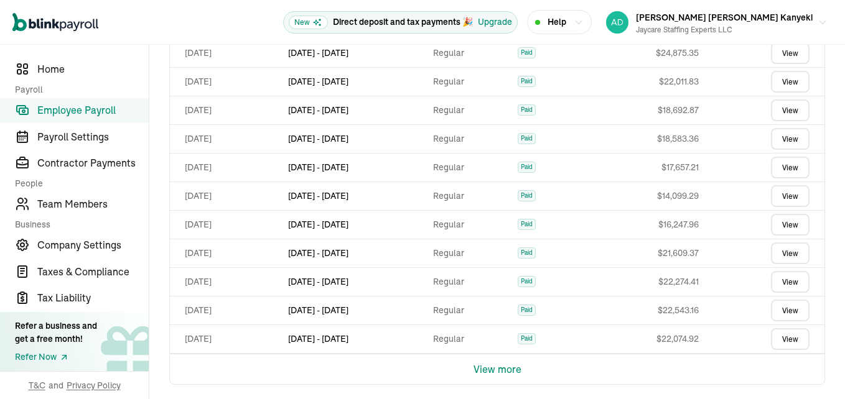
scroll to position [644, 0]
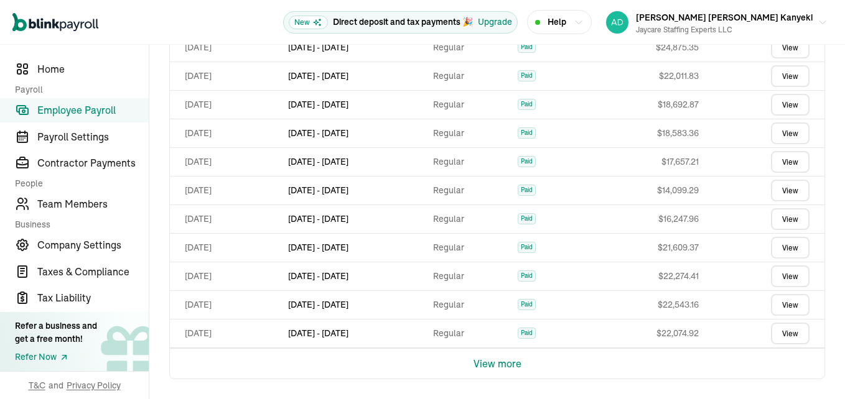
click at [499, 360] on button "View more" at bounding box center [498, 364] width 48 height 30
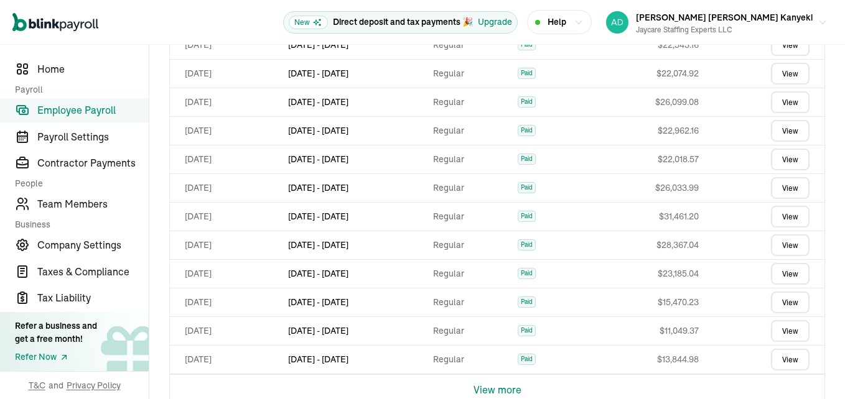
scroll to position [930, 0]
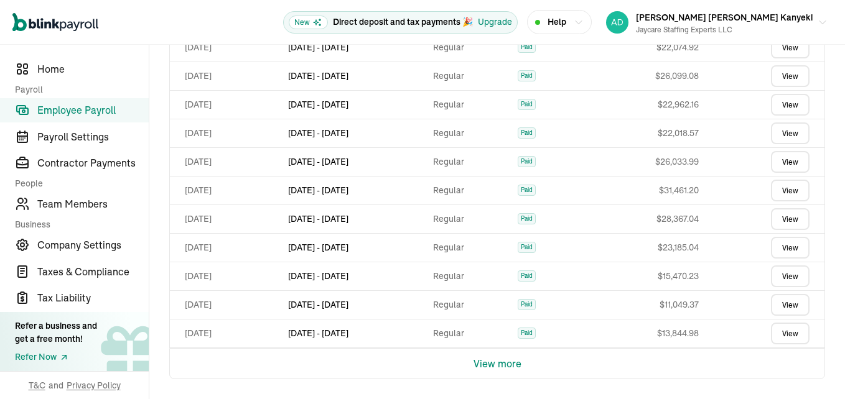
click at [505, 366] on button "View more" at bounding box center [498, 364] width 48 height 30
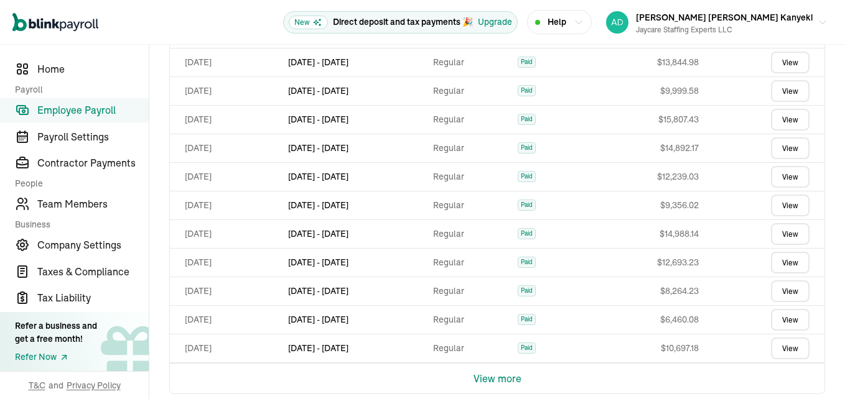
scroll to position [1217, 0]
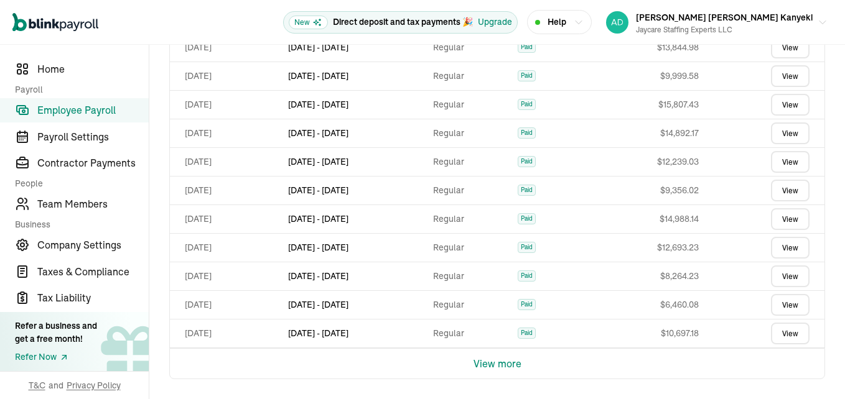
click at [507, 363] on button "View more" at bounding box center [498, 364] width 48 height 30
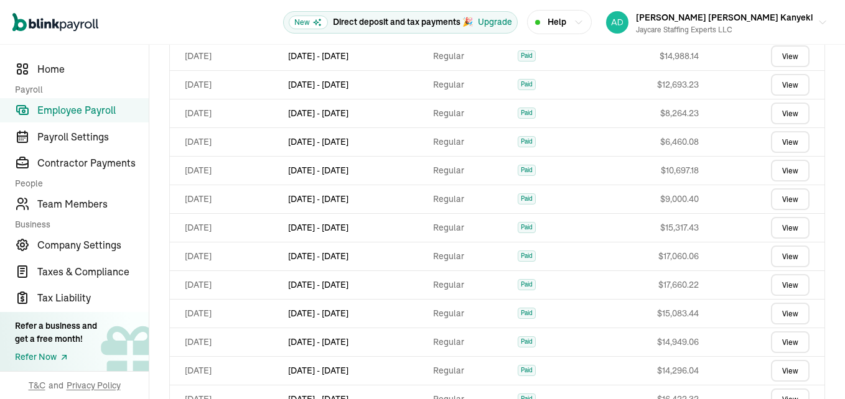
scroll to position [1376, 0]
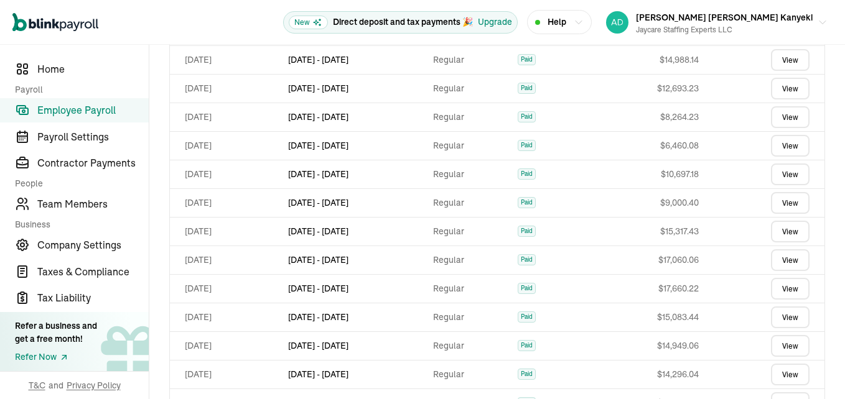
click at [785, 202] on link "View" at bounding box center [790, 203] width 39 height 22
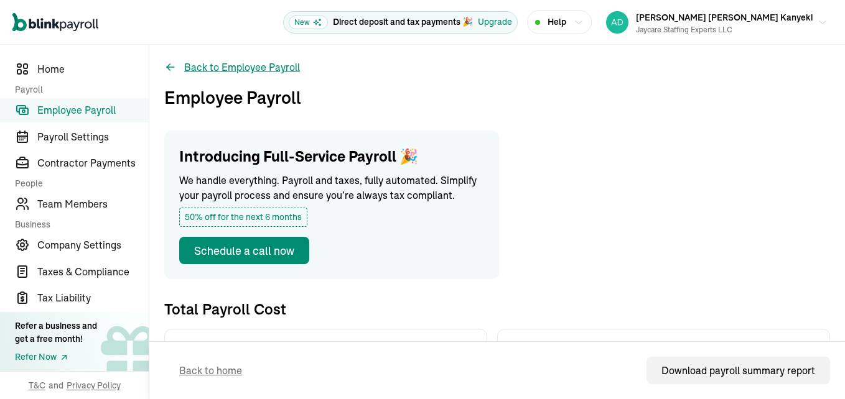
click at [271, 69] on button "Back to Employee Payroll" at bounding box center [232, 67] width 136 height 15
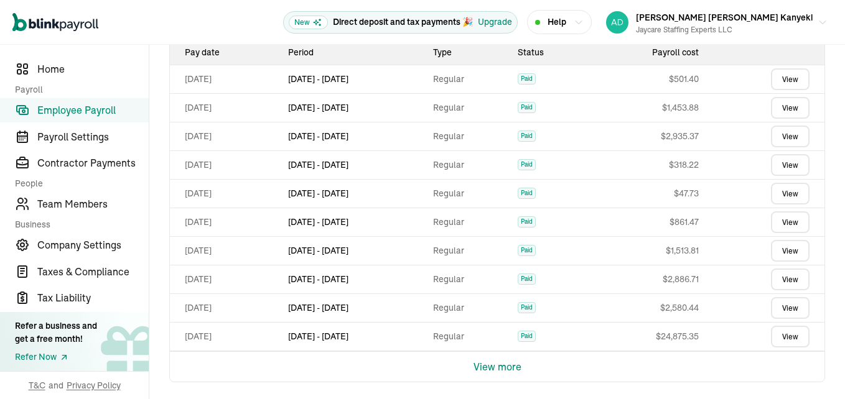
scroll to position [358, 0]
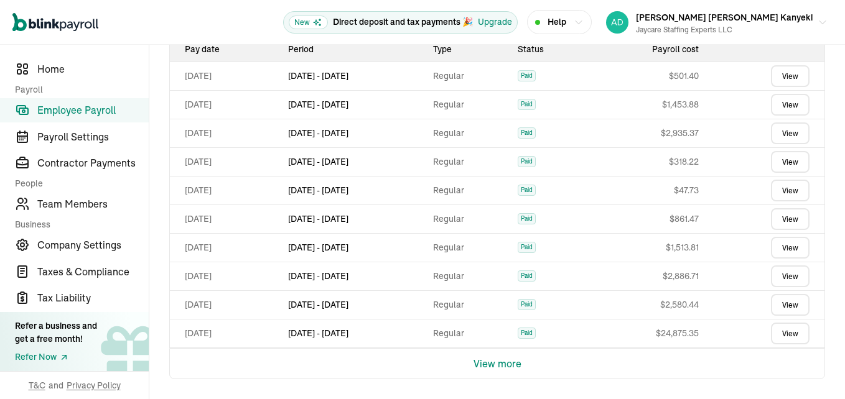
click at [490, 365] on button "View more" at bounding box center [498, 364] width 48 height 30
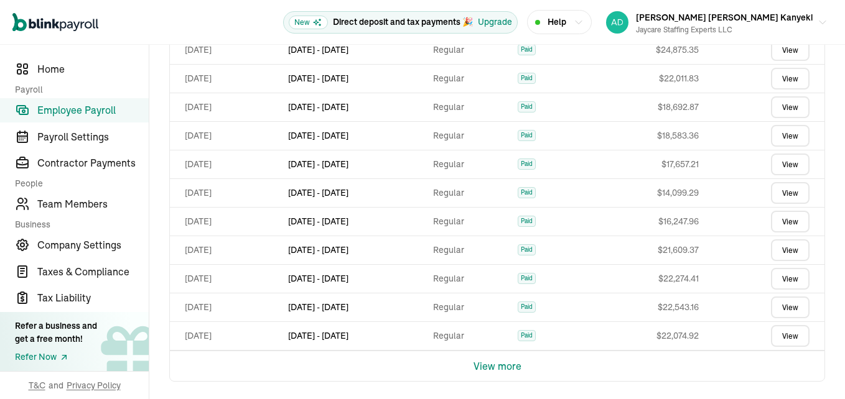
scroll to position [644, 0]
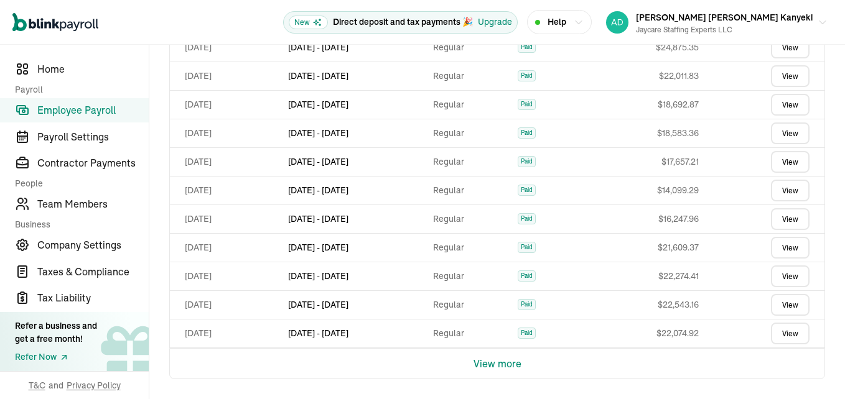
click at [503, 365] on button "View more" at bounding box center [498, 364] width 48 height 30
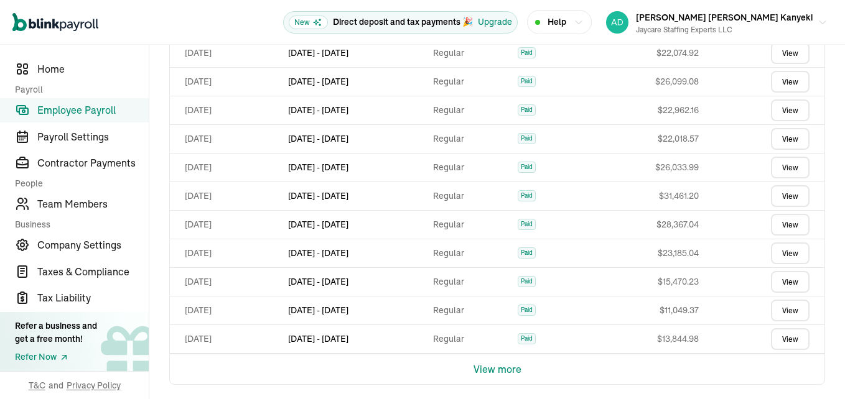
scroll to position [930, 0]
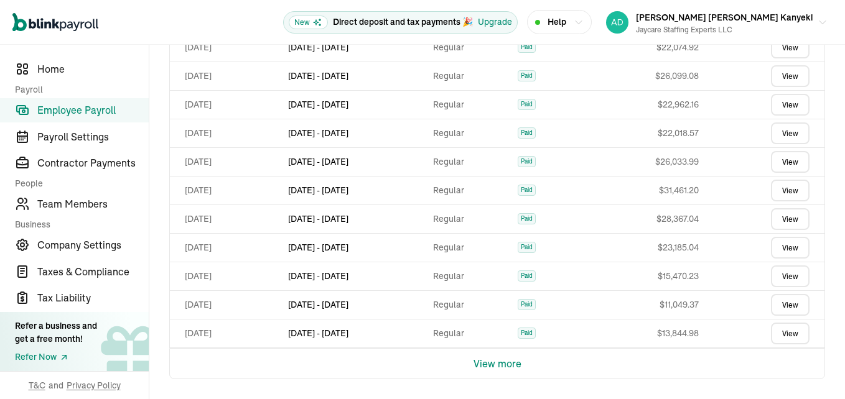
click at [500, 365] on button "View more" at bounding box center [498, 364] width 48 height 30
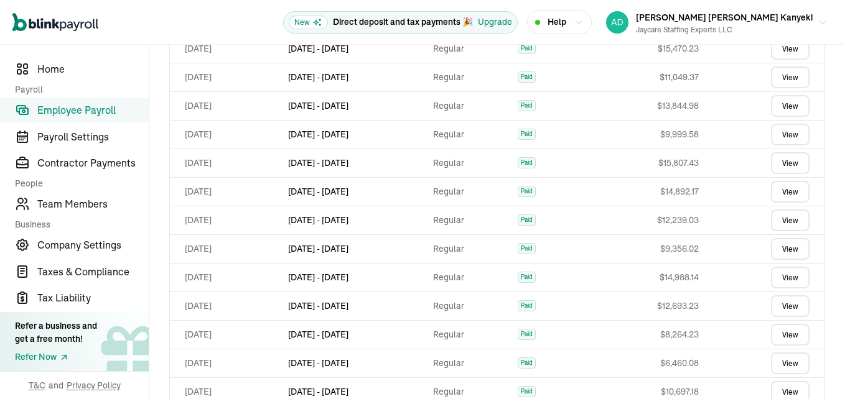
scroll to position [1217, 0]
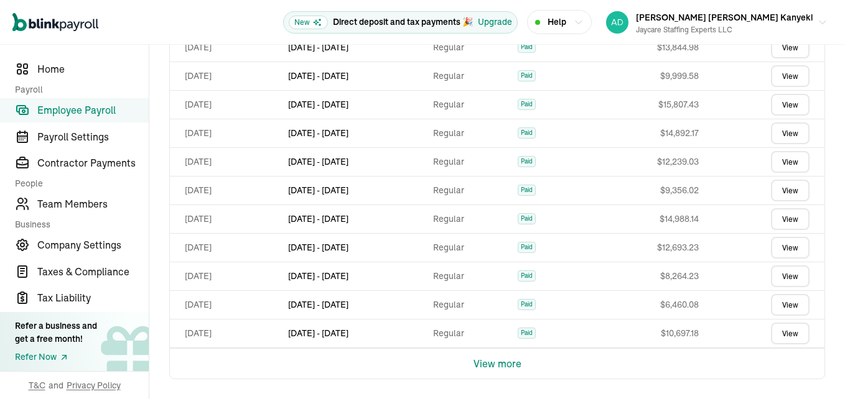
click at [792, 247] on link "View" at bounding box center [790, 248] width 39 height 22
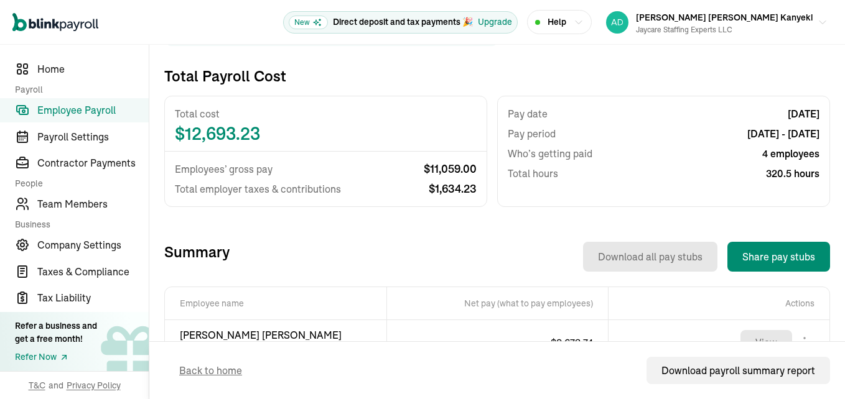
scroll to position [426, 0]
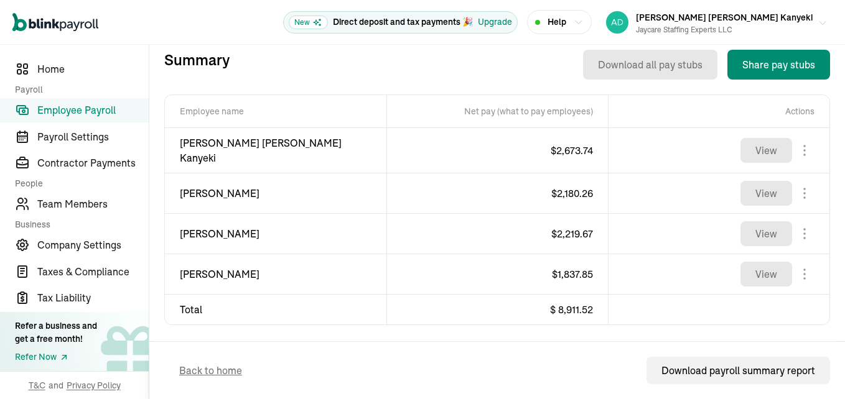
click at [818, 19] on icon "button" at bounding box center [823, 23] width 10 height 10
